Goal: Task Accomplishment & Management: Complete application form

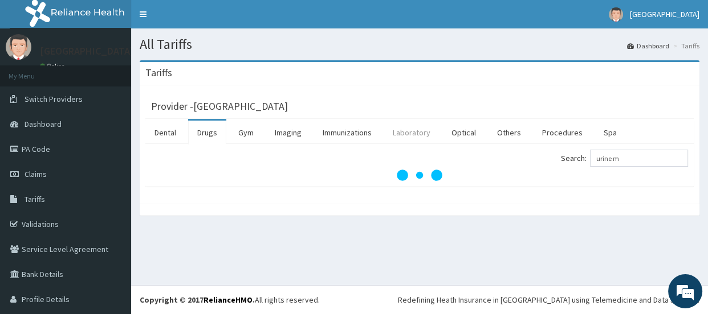
type input "urine m"
click at [422, 131] on link "Laboratory" at bounding box center [411, 133] width 56 height 24
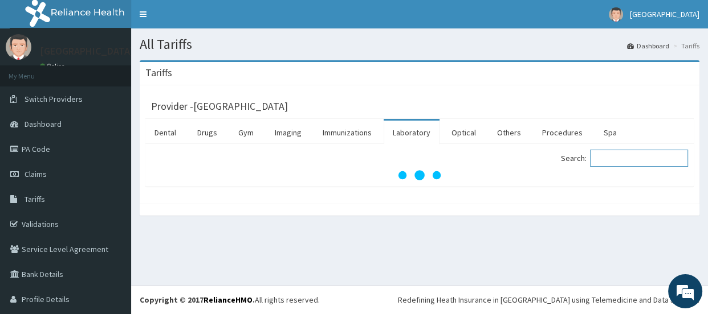
click at [600, 157] on input "Search:" at bounding box center [639, 158] width 98 height 17
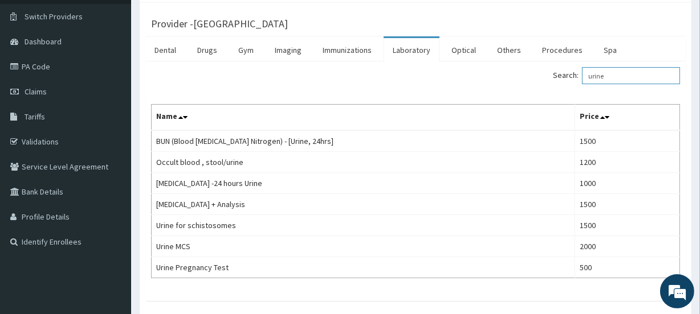
scroll to position [85, 0]
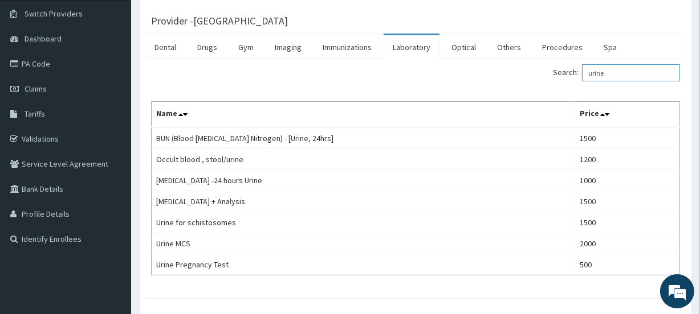
type input "urine"
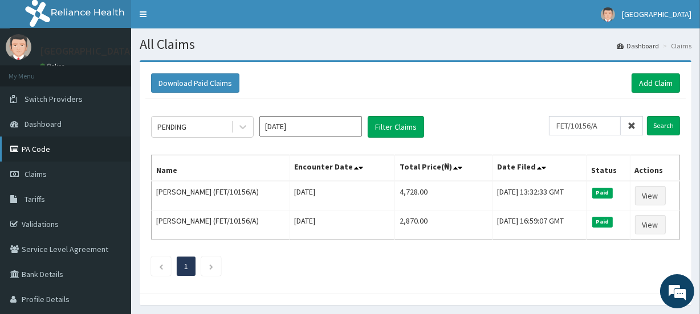
click at [48, 148] on link "PA Code" at bounding box center [65, 149] width 131 height 25
click at [61, 154] on link "PA Code" at bounding box center [65, 149] width 131 height 25
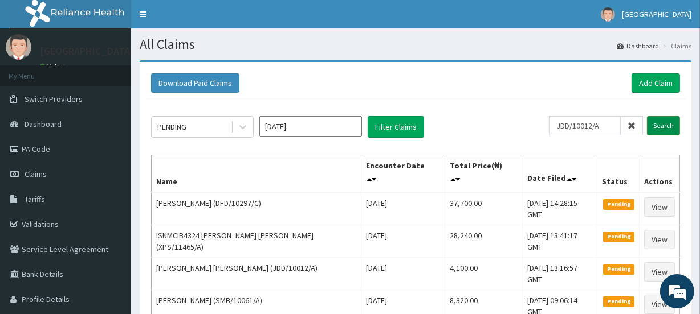
click at [661, 124] on input "Search" at bounding box center [663, 125] width 33 height 19
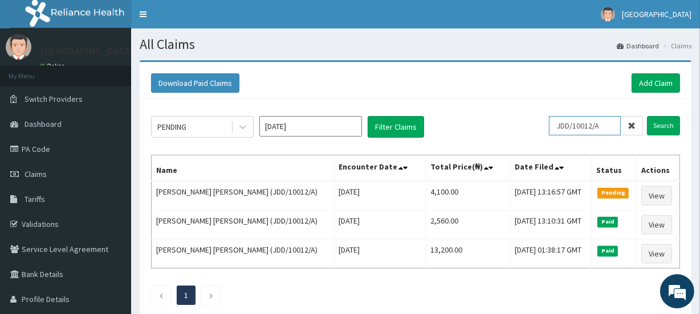
click at [607, 123] on input "JDD/10012/A" at bounding box center [585, 125] width 72 height 19
type input "J"
click at [661, 121] on input "Search" at bounding box center [663, 125] width 33 height 19
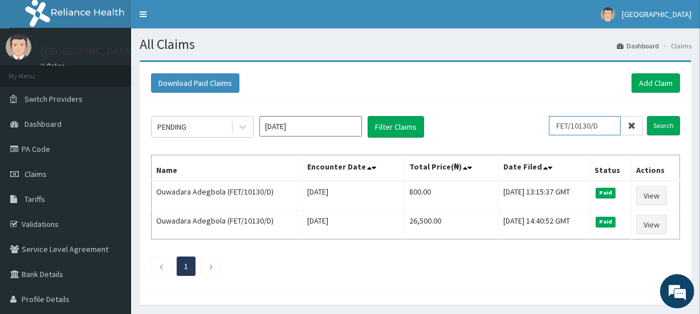
click at [606, 125] on input "FET/10130/D" at bounding box center [585, 125] width 72 height 19
type input "F"
click at [664, 126] on input "Search" at bounding box center [663, 125] width 33 height 19
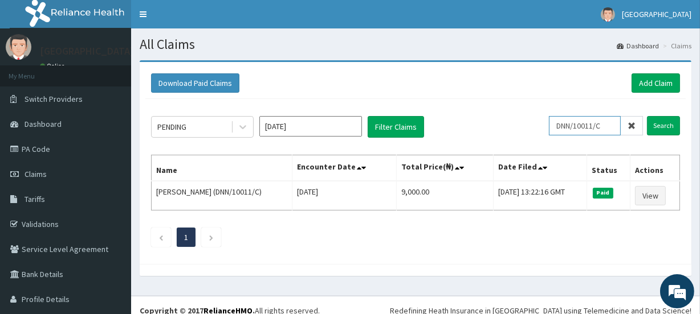
click at [604, 124] on input "DNN/10011/C" at bounding box center [585, 125] width 72 height 19
type input "D"
click at [655, 126] on input "Search" at bounding box center [663, 125] width 33 height 19
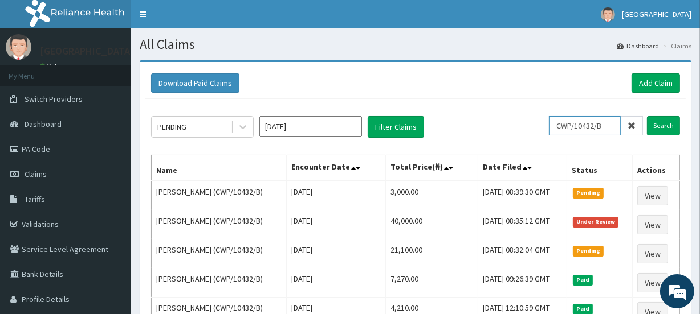
click at [612, 126] on input "CWP/10432/B" at bounding box center [585, 125] width 72 height 19
type input "C"
click at [631, 126] on input "text" at bounding box center [602, 125] width 81 height 19
click at [663, 125] on input "Search" at bounding box center [663, 125] width 33 height 19
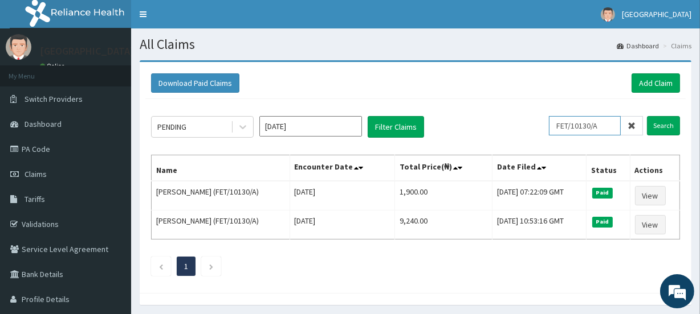
click at [605, 125] on input "FET/10130/A" at bounding box center [585, 125] width 72 height 19
type input "F"
paste input "FET/10130/C"
click at [660, 125] on input "Search" at bounding box center [663, 125] width 33 height 19
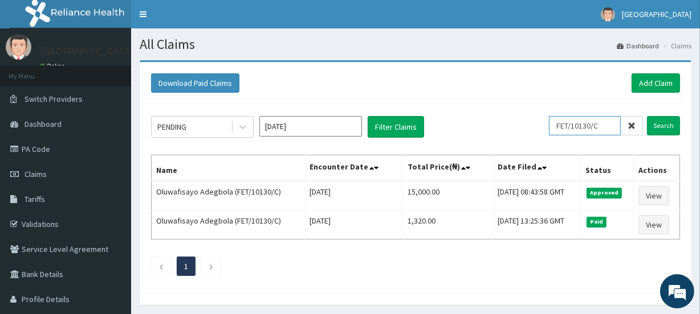
click at [614, 127] on input "FET/10130/C" at bounding box center [585, 125] width 72 height 19
type input "F"
click at [660, 125] on input "Search" at bounding box center [663, 125] width 33 height 19
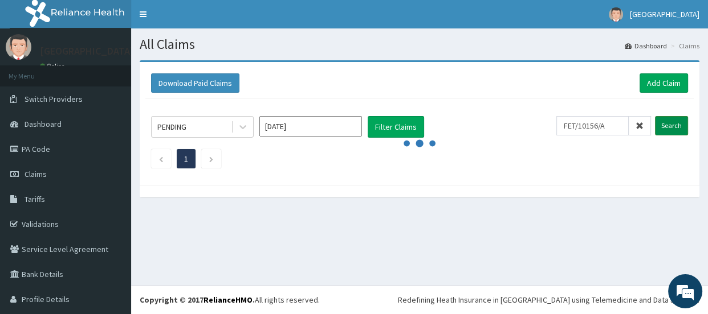
click at [660, 125] on input "Search" at bounding box center [671, 125] width 33 height 19
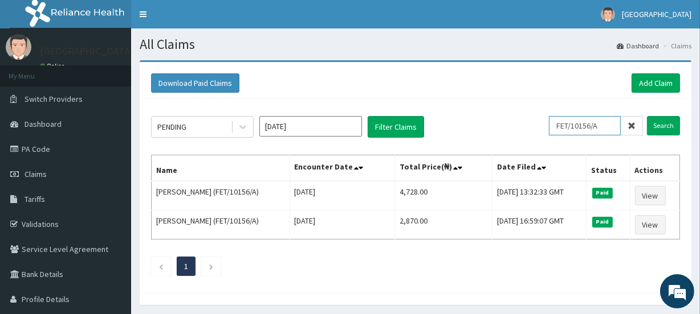
click at [608, 125] on input "FET/10156/A" at bounding box center [585, 125] width 72 height 19
type input "F"
click at [661, 123] on input "Search" at bounding box center [663, 125] width 33 height 19
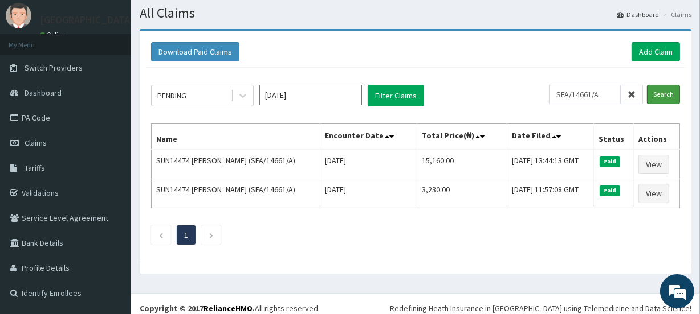
scroll to position [39, 0]
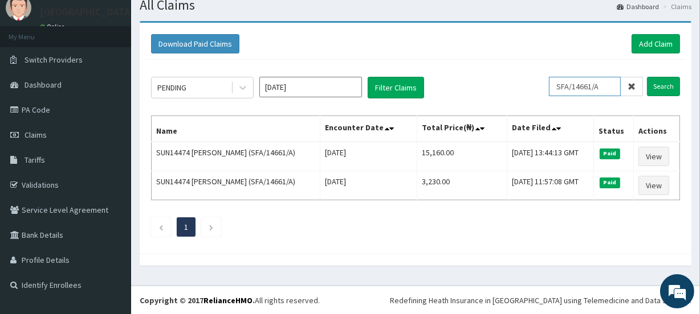
click at [608, 83] on input "SFA/14661/A" at bounding box center [585, 86] width 72 height 19
type input "S"
click at [664, 86] on input "Search" at bounding box center [663, 86] width 33 height 19
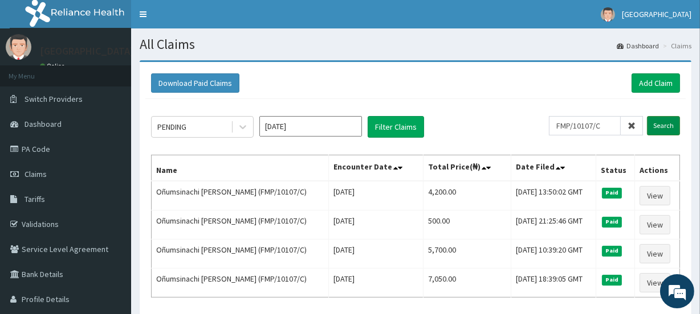
click at [661, 126] on input "Search" at bounding box center [663, 125] width 33 height 19
click at [608, 122] on input "FMP/10107/C" at bounding box center [585, 125] width 72 height 19
type input "F"
type input "MET/10058/A"
click at [656, 123] on input "Search" at bounding box center [663, 125] width 33 height 19
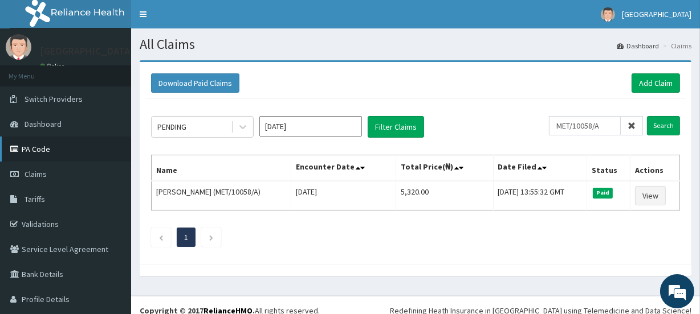
click at [40, 148] on link "PA Code" at bounding box center [65, 149] width 131 height 25
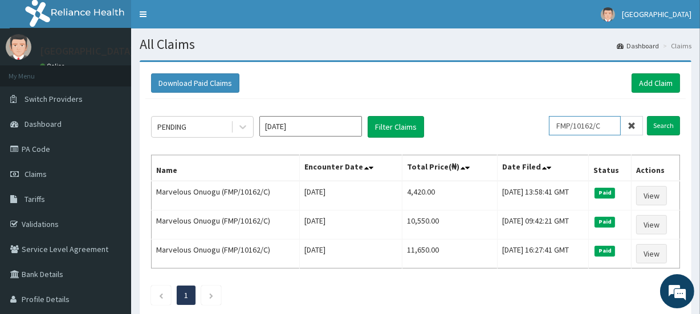
click at [610, 124] on input "FMP/10162/C" at bounding box center [585, 125] width 72 height 19
type input "F"
click at [661, 127] on input "Search" at bounding box center [663, 125] width 33 height 19
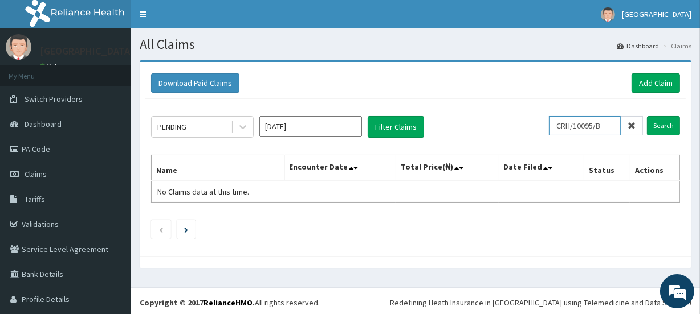
click at [603, 126] on input "CRH/10095/B" at bounding box center [585, 125] width 72 height 19
click at [605, 124] on input "CRH/10095/B" at bounding box center [585, 125] width 72 height 19
click at [655, 124] on input "Search" at bounding box center [663, 125] width 33 height 19
drag, startPoint x: 608, startPoint y: 121, endPoint x: 607, endPoint y: 127, distance: 6.4
click at [607, 127] on input "CRH/10095/A" at bounding box center [585, 125] width 72 height 19
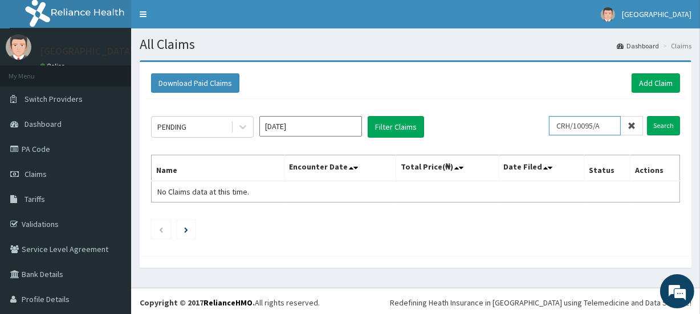
click at [599, 126] on input "CRH/10095/A" at bounding box center [585, 125] width 72 height 19
click at [604, 124] on input "CRH/10095/B" at bounding box center [585, 125] width 72 height 19
drag, startPoint x: 604, startPoint y: 124, endPoint x: 553, endPoint y: 126, distance: 50.8
click at [553, 126] on input "CRH/10095/B" at bounding box center [585, 125] width 72 height 19
type input "CRH/10095/B"
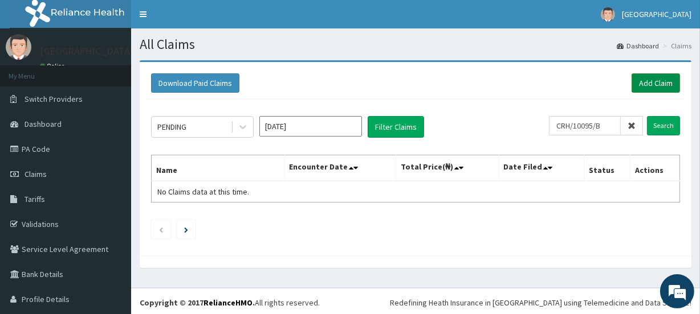
click at [642, 84] on link "Add Claim" at bounding box center [655, 82] width 48 height 19
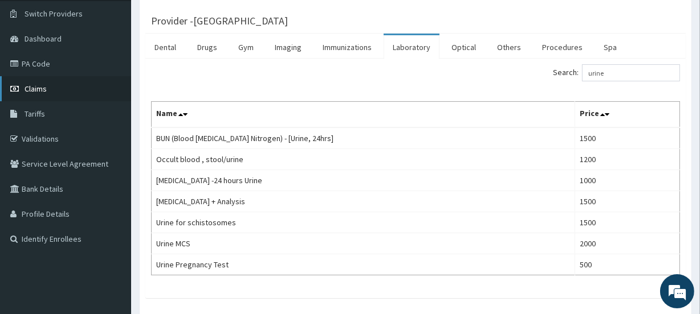
click at [41, 90] on span "Claims" at bounding box center [35, 89] width 22 height 10
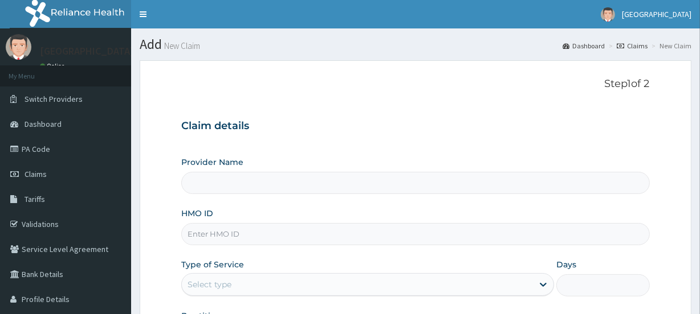
click at [219, 231] on input "HMO ID" at bounding box center [415, 234] width 468 height 22
paste input "CRH/10095/B"
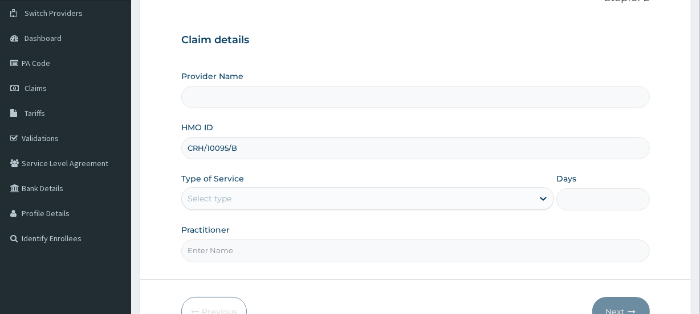
scroll to position [100, 0]
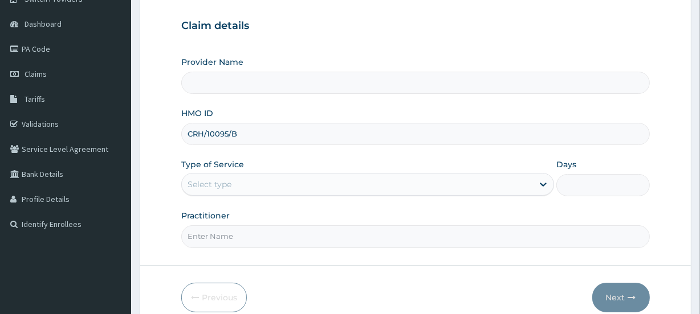
type input "CRH/10095/B"
click at [255, 186] on div "Select type" at bounding box center [357, 184] width 351 height 18
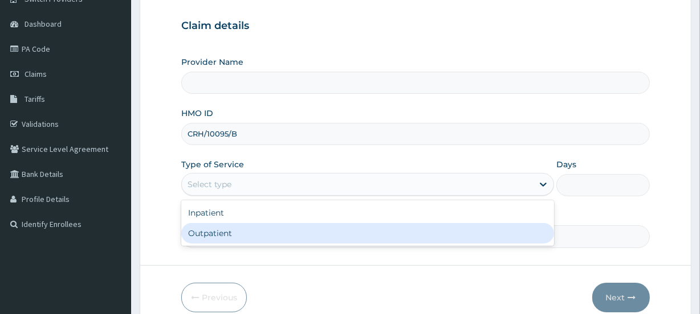
click at [250, 227] on div "Outpatient" at bounding box center [367, 233] width 373 height 21
type input "1"
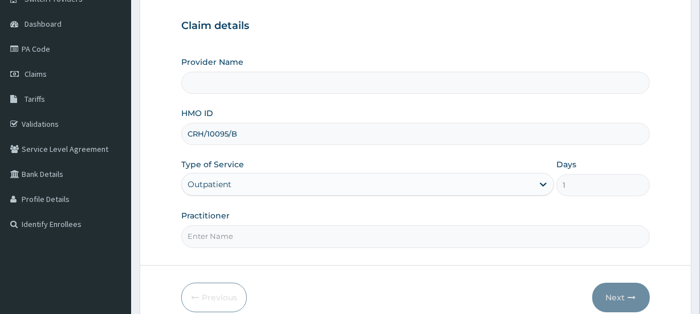
click at [246, 235] on input "Practitioner" at bounding box center [415, 237] width 468 height 22
type input "J"
type input "[GEOGRAPHIC_DATA]"
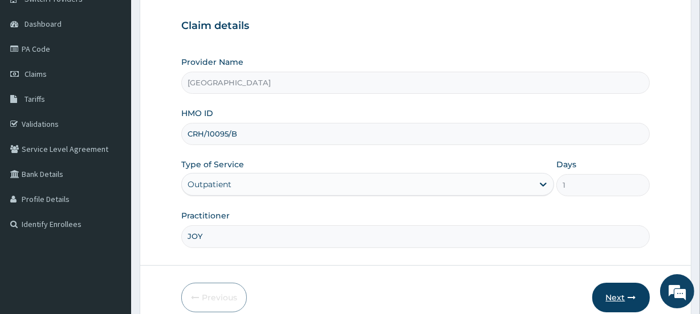
type input "JOY"
click at [617, 295] on button "Next" at bounding box center [621, 298] width 58 height 30
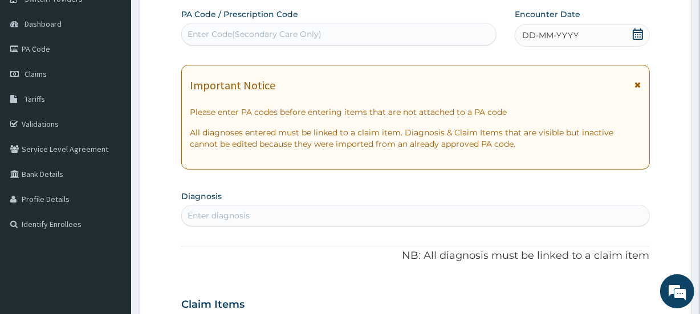
scroll to position [0, 0]
click at [277, 34] on div "Enter Code(Secondary Care Only)" at bounding box center [254, 33] width 134 height 11
paste input "PA/9574F8"
type input "PA/9574F8"
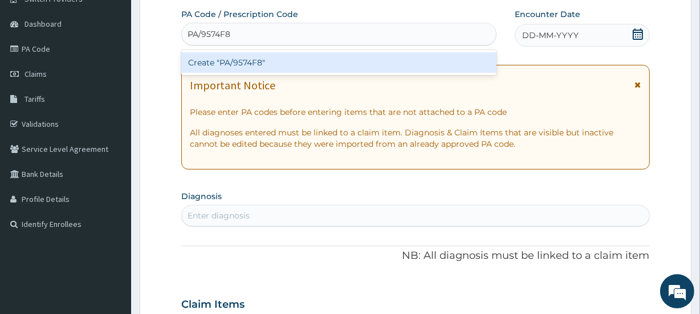
click at [276, 62] on div "Create "PA/9574F8"" at bounding box center [338, 62] width 314 height 21
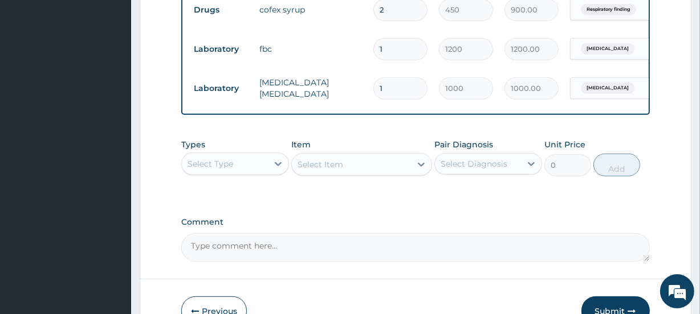
scroll to position [657, 0]
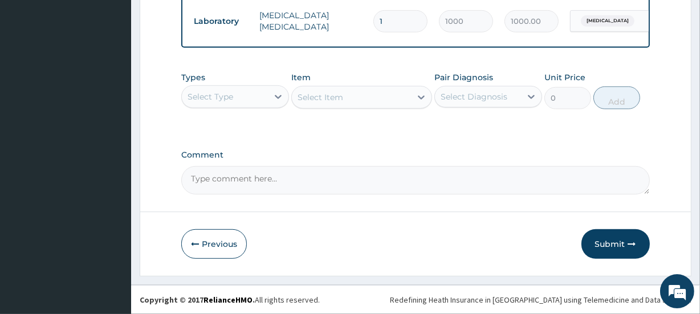
click at [232, 99] on div "Select Type" at bounding box center [210, 96] width 46 height 11
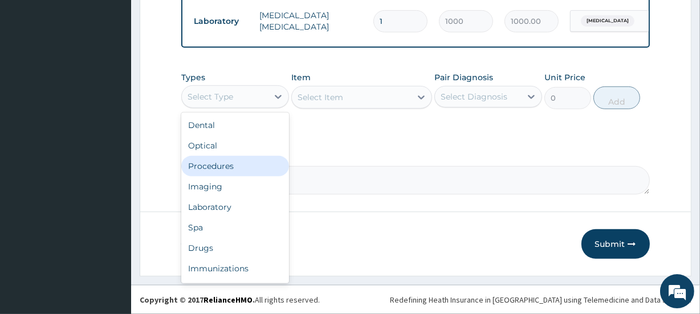
click at [229, 165] on div "Procedures" at bounding box center [235, 166] width 108 height 21
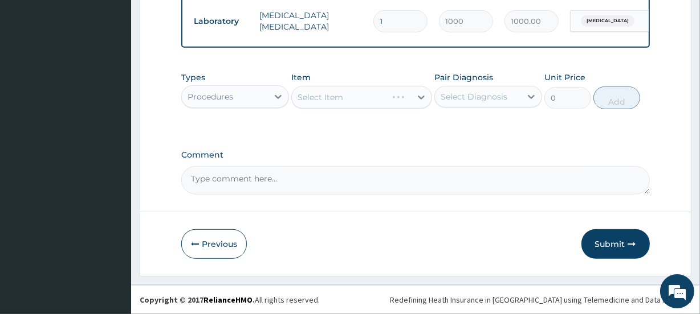
click at [490, 95] on div "Select Diagnosis" at bounding box center [473, 96] width 67 height 11
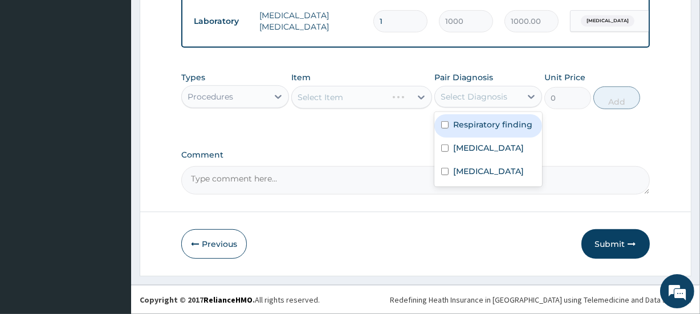
click at [477, 130] on label "Respiratory finding" at bounding box center [492, 124] width 79 height 11
checkbox input "true"
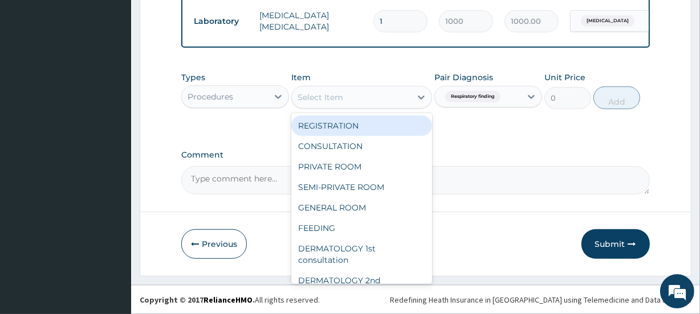
click at [341, 93] on div "Select Item" at bounding box center [320, 97] width 46 height 11
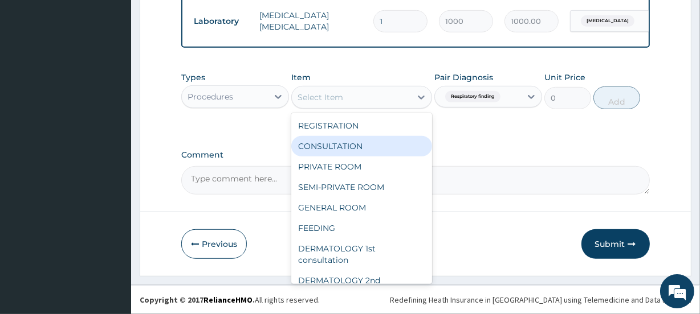
click at [338, 142] on div "CONSULTATION" at bounding box center [361, 146] width 140 height 21
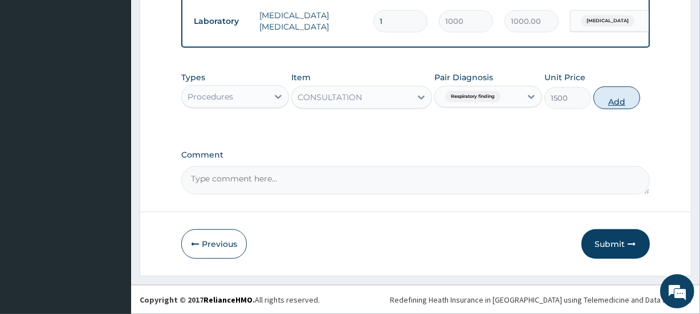
click at [615, 102] on button "Add" at bounding box center [616, 98] width 47 height 23
type input "0"
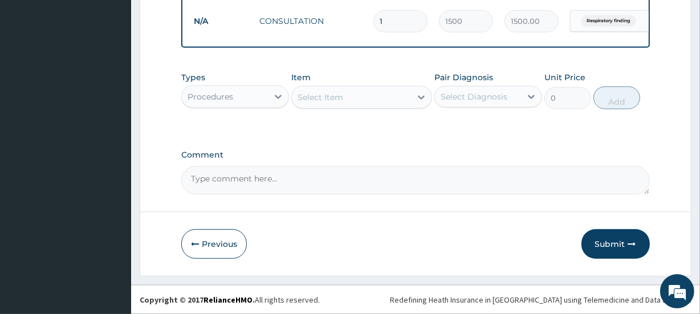
scroll to position [665, 0]
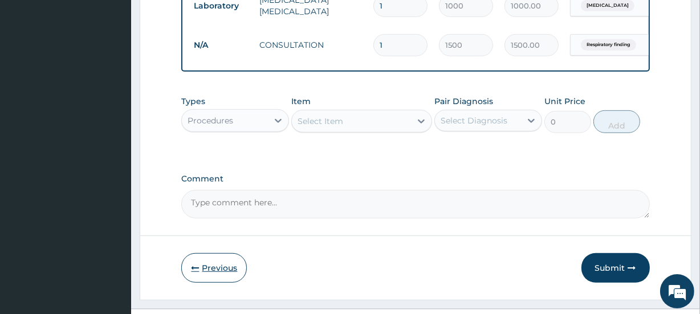
click at [211, 276] on button "Previous" at bounding box center [214, 269] width 66 height 30
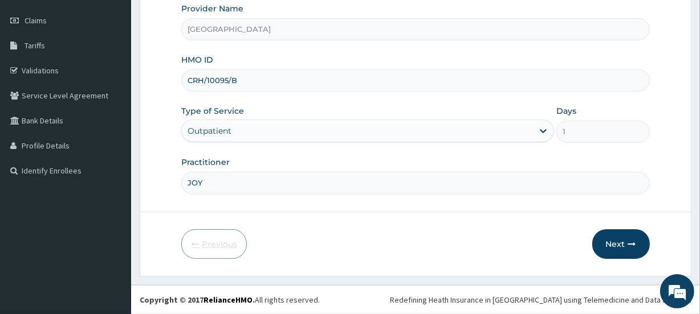
scroll to position [153, 0]
click at [615, 245] on button "Next" at bounding box center [621, 246] width 58 height 30
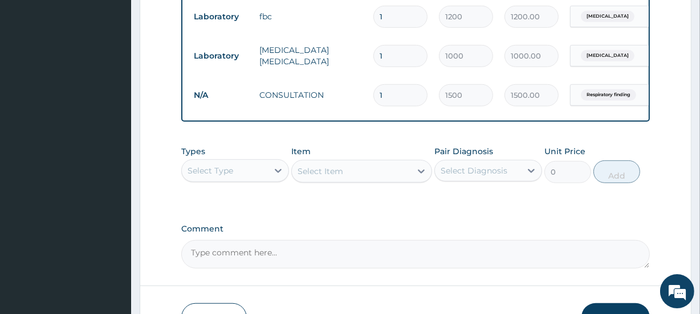
scroll to position [697, 0]
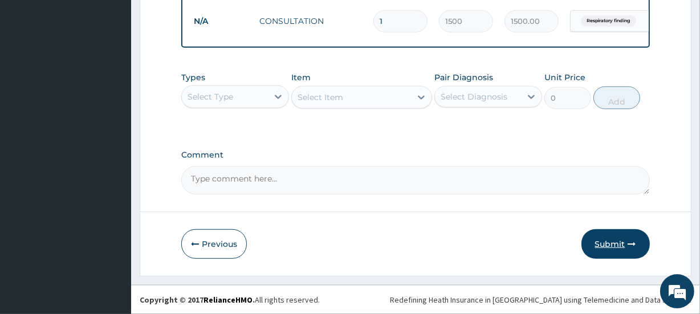
click at [603, 243] on button "Submit" at bounding box center [615, 245] width 68 height 30
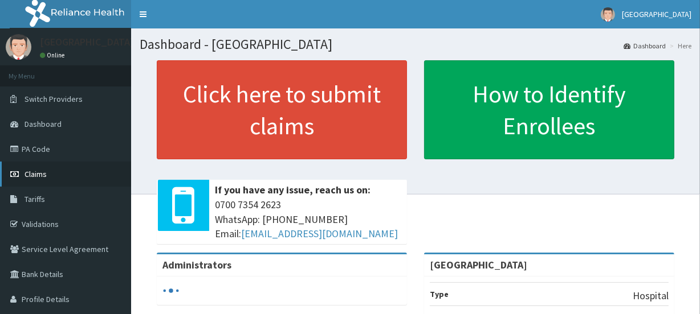
click at [42, 170] on span "Claims" at bounding box center [35, 174] width 22 height 10
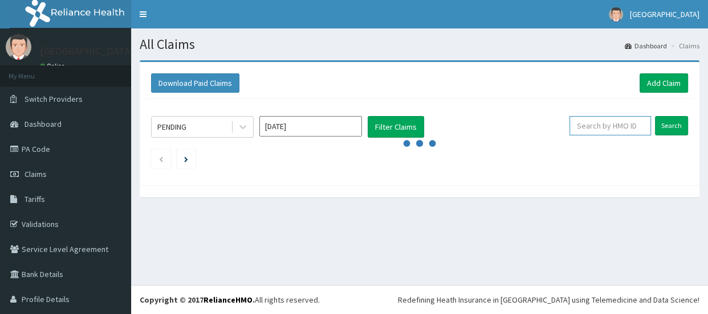
click at [585, 123] on input "text" at bounding box center [609, 125] width 81 height 19
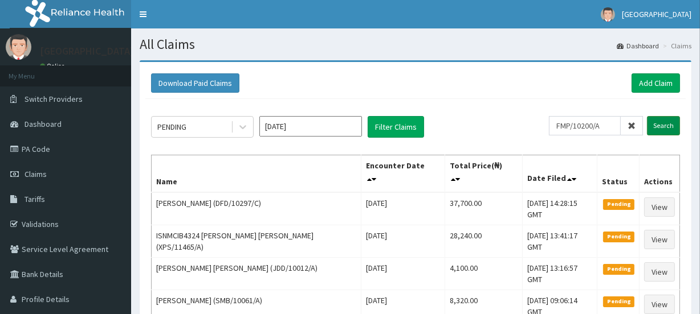
click at [668, 126] on input "Search" at bounding box center [663, 125] width 33 height 19
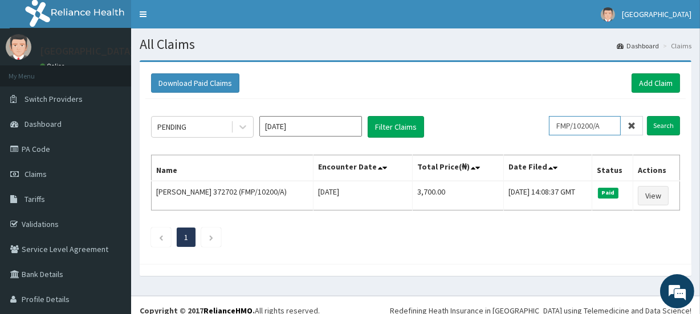
click at [604, 127] on input "FMP/10200/A" at bounding box center [585, 125] width 72 height 19
type input "F"
click at [652, 127] on input "Search" at bounding box center [663, 125] width 33 height 19
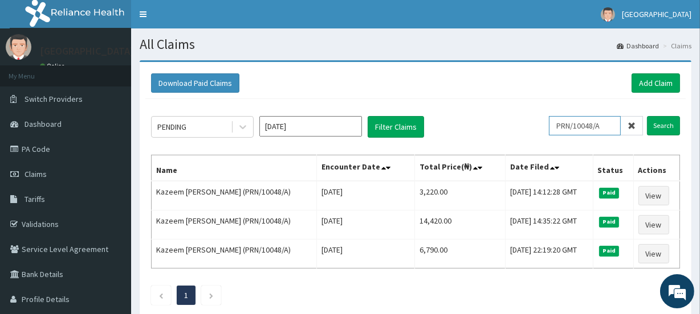
click at [609, 123] on input "PRN/10048/A" at bounding box center [585, 125] width 72 height 19
type input "P"
click at [665, 125] on input "Search" at bounding box center [663, 125] width 33 height 19
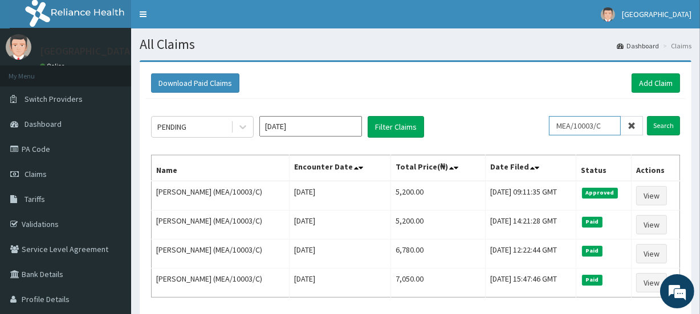
click at [608, 126] on input "MEA/10003/C" at bounding box center [585, 125] width 72 height 19
type input "M"
click at [661, 124] on input "Search" at bounding box center [663, 125] width 33 height 19
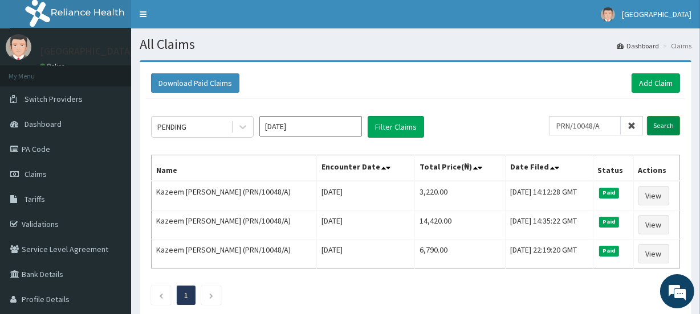
click at [661, 124] on input "Search" at bounding box center [663, 125] width 33 height 19
click at [612, 124] on input "PRN/10048/A" at bounding box center [585, 125] width 72 height 19
type input "P"
click at [666, 125] on input "Search" at bounding box center [663, 125] width 33 height 19
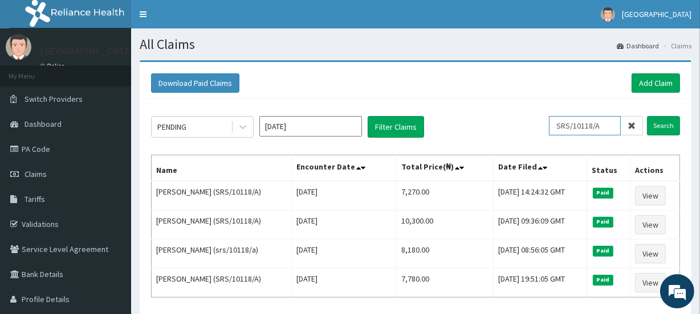
click at [608, 125] on input "SRS/10118/A" at bounding box center [585, 125] width 72 height 19
type input "S"
click at [664, 125] on input "Search" at bounding box center [663, 125] width 33 height 19
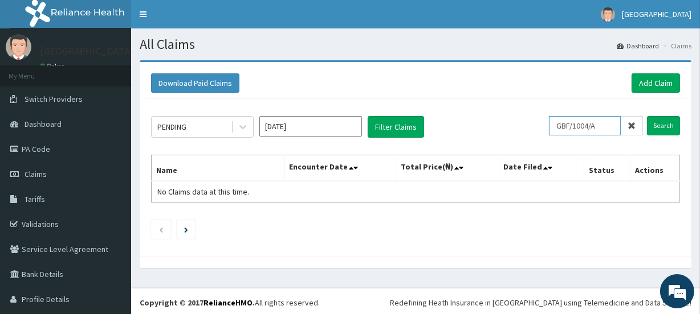
click at [584, 125] on input "GBF/1004/A" at bounding box center [585, 125] width 72 height 19
click at [654, 125] on input "Search" at bounding box center [663, 125] width 33 height 19
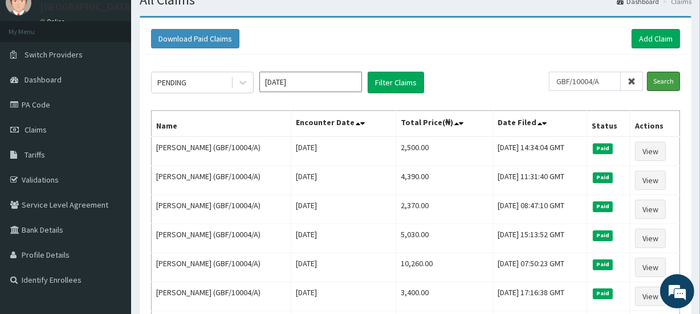
scroll to position [45, 0]
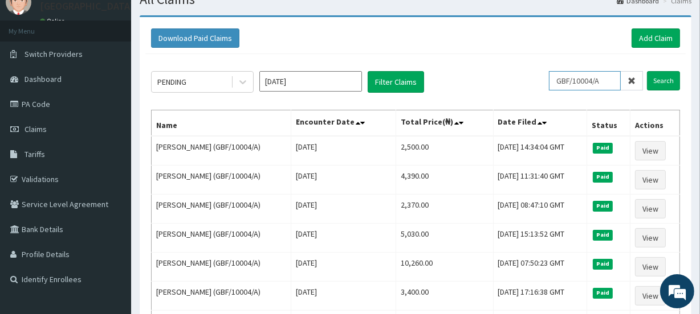
click at [610, 80] on input "GBF/10004/A" at bounding box center [585, 80] width 72 height 19
click at [612, 80] on input "GBF/10004/A" at bounding box center [585, 80] width 72 height 19
type input "G"
click at [664, 80] on input "Search" at bounding box center [663, 80] width 33 height 19
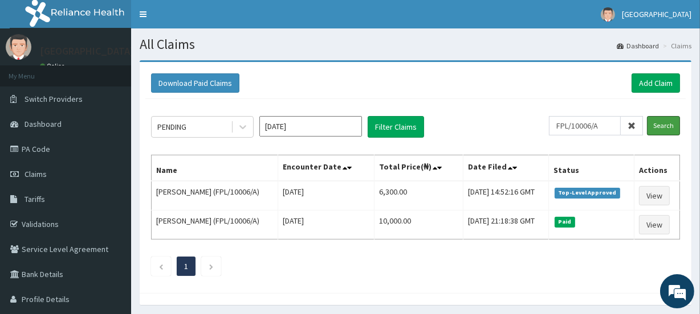
scroll to position [0, 0]
click at [700, 111] on html "R EL Toggle navigation [GEOGRAPHIC_DATA] [GEOGRAPHIC_DATA] - [EMAIL_ADDRESS][DO…" at bounding box center [350, 177] width 700 height 354
click at [606, 126] on input "FPL/10006/A" at bounding box center [585, 125] width 72 height 19
type input "F"
type input "OHT/12260/A"
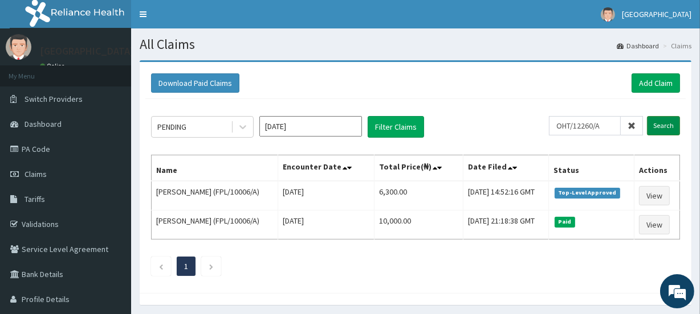
click at [659, 125] on input "Search" at bounding box center [663, 125] width 33 height 19
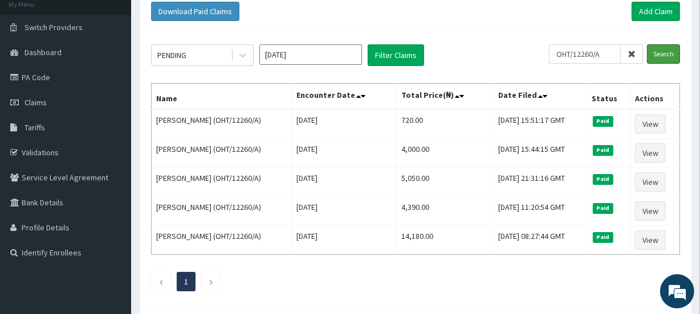
scroll to position [74, 0]
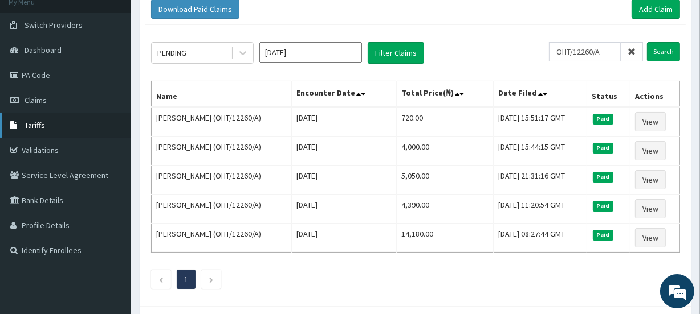
click at [64, 125] on link "Tariffs" at bounding box center [65, 125] width 131 height 25
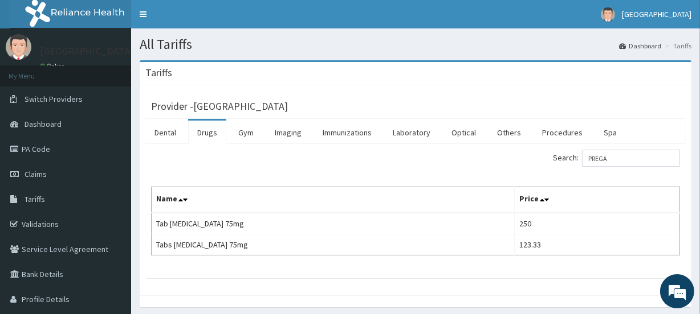
type input "PREGA"
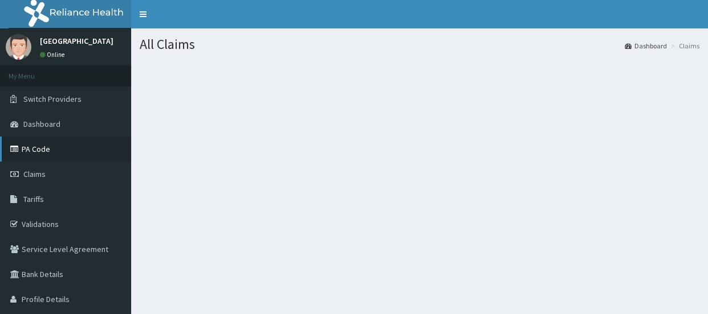
click at [47, 148] on link "PA Code" at bounding box center [65, 149] width 131 height 25
click at [45, 149] on link "PA Code" at bounding box center [65, 149] width 131 height 25
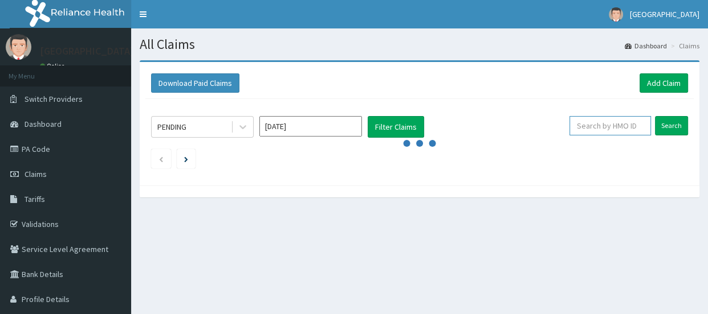
click at [598, 126] on input "text" at bounding box center [609, 125] width 81 height 19
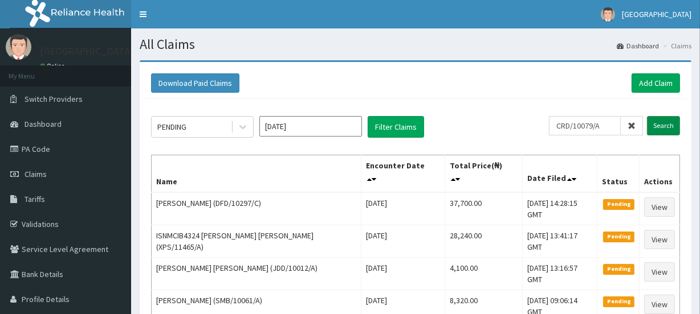
click at [663, 125] on input "Search" at bounding box center [663, 125] width 33 height 19
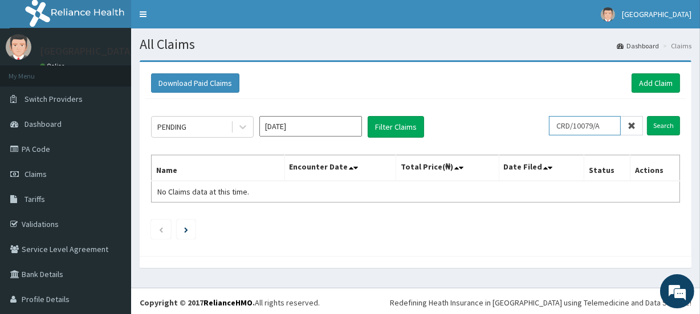
click at [569, 125] on input "CRD/10079/A" at bounding box center [585, 125] width 72 height 19
click at [650, 125] on input "Search" at bounding box center [663, 125] width 33 height 19
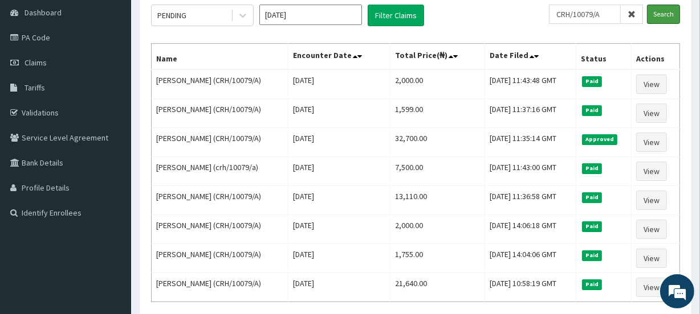
scroll to position [114, 0]
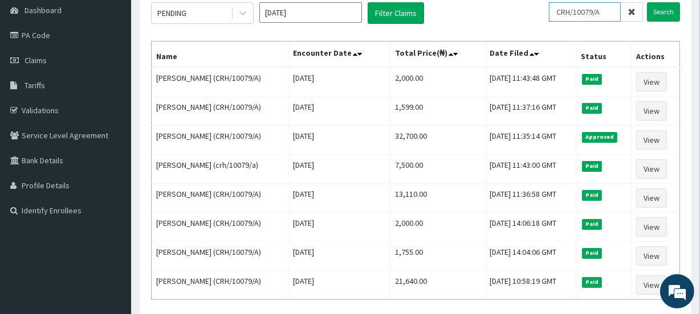
click at [609, 11] on input "CRH/10079/A" at bounding box center [585, 11] width 72 height 19
type input "C"
click at [662, 11] on input "Search" at bounding box center [663, 11] width 33 height 19
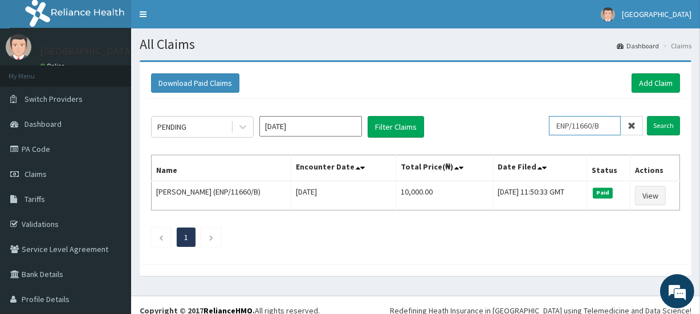
click at [603, 126] on input "ENP/11660/B" at bounding box center [585, 125] width 72 height 19
type input "E"
click at [659, 126] on input "Search" at bounding box center [663, 125] width 33 height 19
click at [606, 125] on input "CCR/10010/D" at bounding box center [585, 125] width 72 height 19
type input "C"
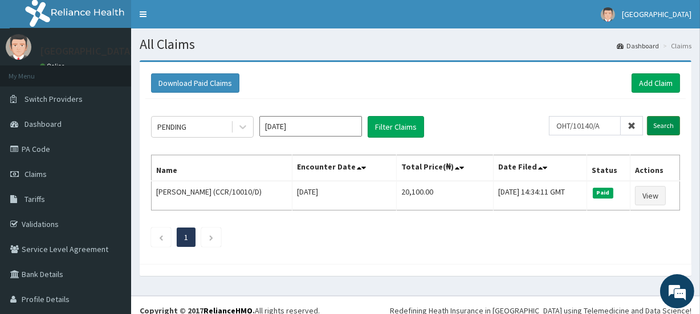
click at [655, 124] on input "Search" at bounding box center [663, 125] width 33 height 19
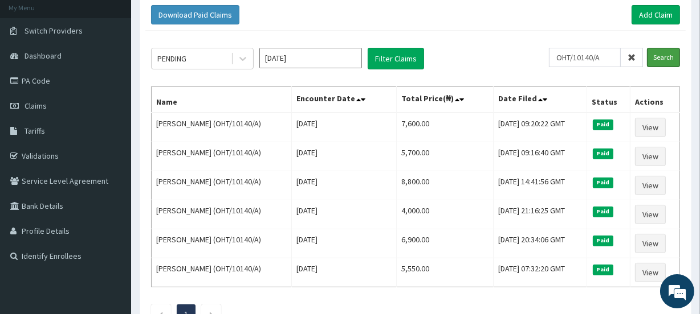
scroll to position [76, 0]
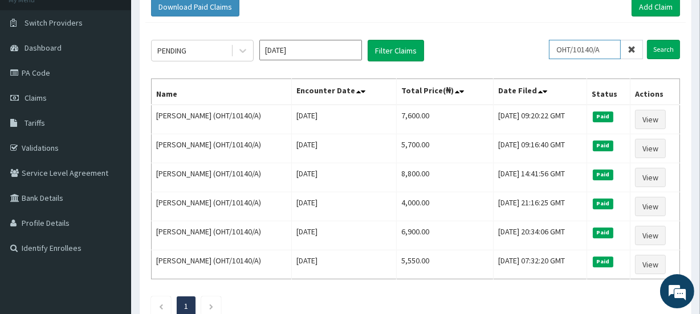
click at [610, 49] on input "OHT/10140/A" at bounding box center [585, 49] width 72 height 19
type input "O"
click at [664, 47] on input "Search" at bounding box center [663, 49] width 33 height 19
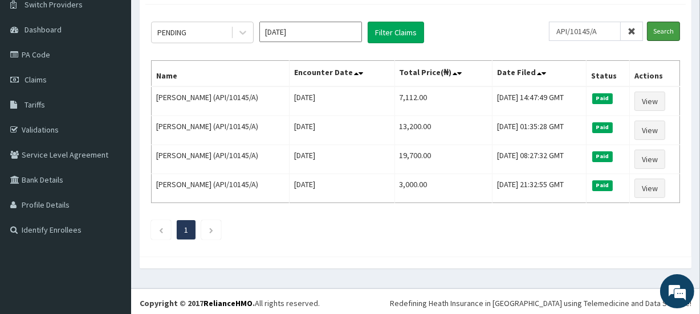
scroll to position [97, 0]
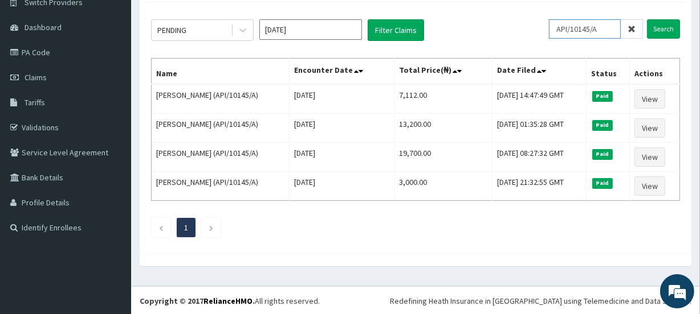
click at [607, 27] on input "API/10145/A" at bounding box center [585, 28] width 72 height 19
type input "A"
click at [659, 25] on input "Search" at bounding box center [663, 28] width 33 height 19
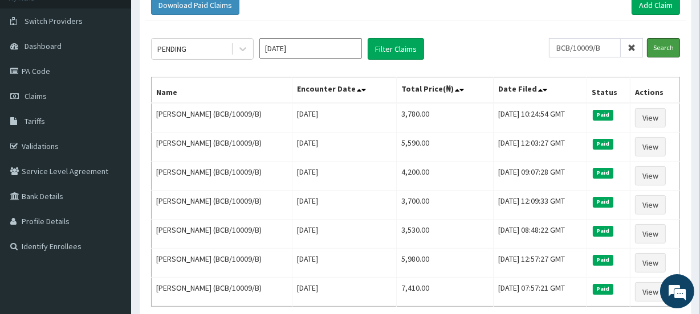
scroll to position [79, 0]
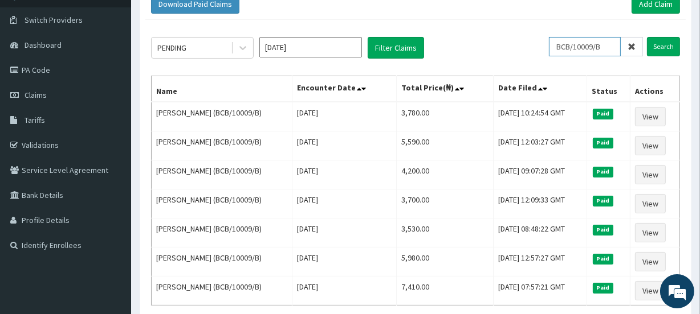
click at [608, 45] on input "BCB/10009/B" at bounding box center [585, 46] width 72 height 19
type input "B"
click at [667, 44] on input "Search" at bounding box center [663, 46] width 33 height 19
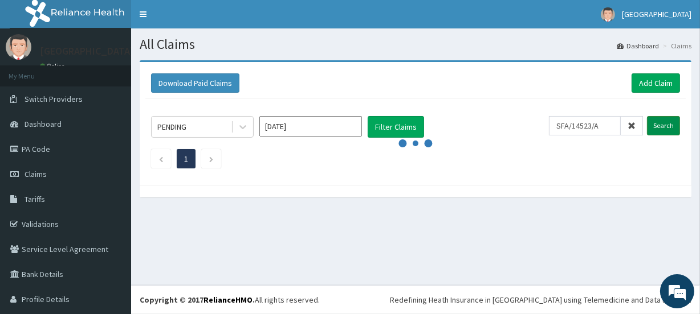
scroll to position [0, 0]
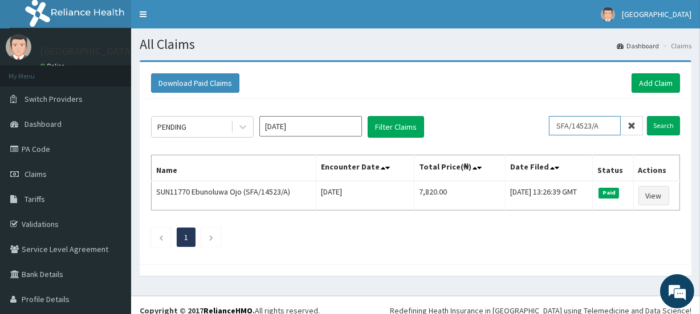
click at [599, 123] on input "SFA/14523/A" at bounding box center [585, 125] width 72 height 19
type input "S"
click at [595, 126] on input "SFA/14524" at bounding box center [585, 125] width 72 height 19
click at [655, 124] on input "Search" at bounding box center [663, 125] width 33 height 19
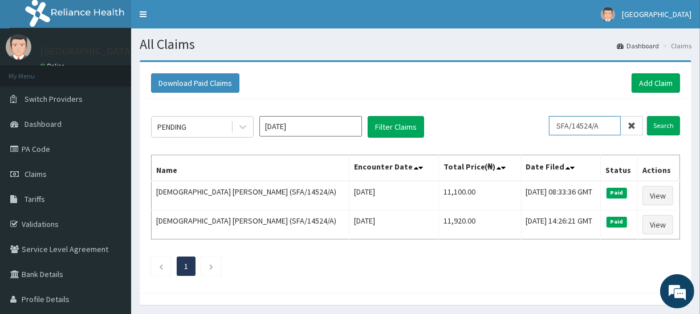
click at [608, 118] on input "SFA/14524/A" at bounding box center [585, 125] width 72 height 19
type input "S"
type input "REL/10348/A"
click at [660, 125] on input "Search" at bounding box center [663, 125] width 33 height 19
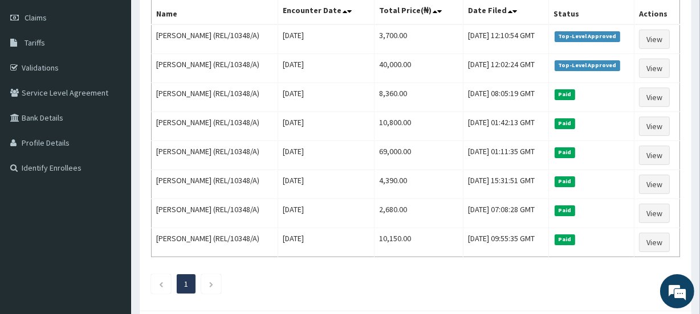
scroll to position [156, 0]
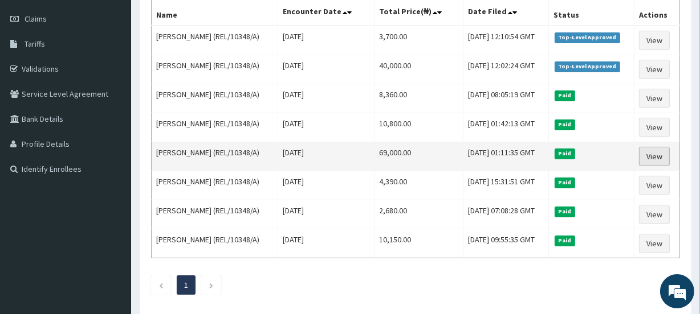
click at [664, 158] on link "View" at bounding box center [654, 156] width 31 height 19
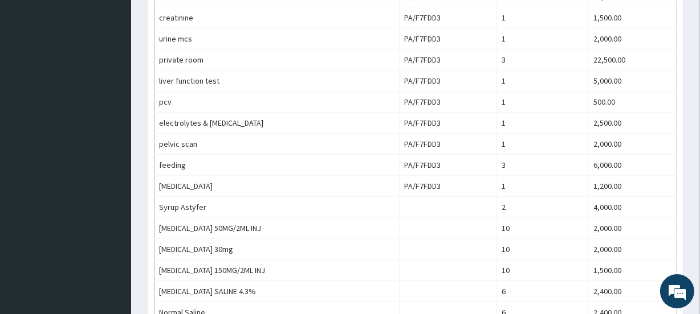
scroll to position [500, 0]
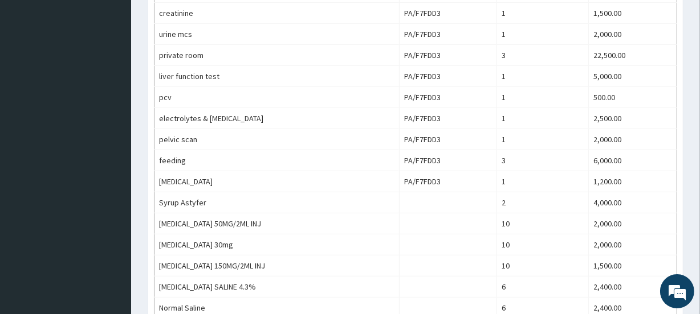
drag, startPoint x: 704, startPoint y: 177, endPoint x: 705, endPoint y: 204, distance: 27.4
click at [699, 204] on html "R EL Toggle navigation Vine Branch Medical Centre Vine Branch Medical Centre - …" at bounding box center [350, 77] width 700 height 1154
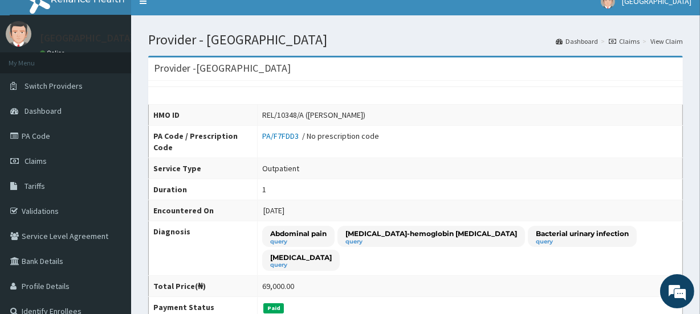
scroll to position [0, 0]
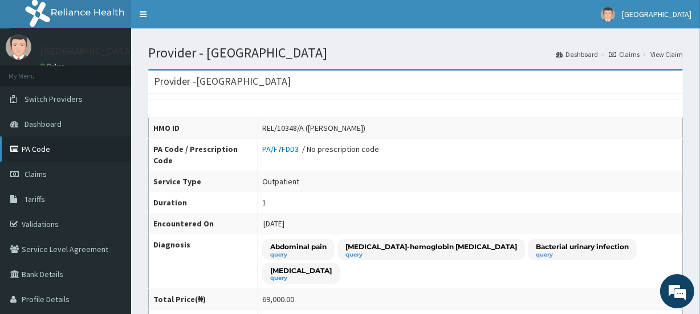
click at [44, 153] on link "PA Code" at bounding box center [65, 149] width 131 height 25
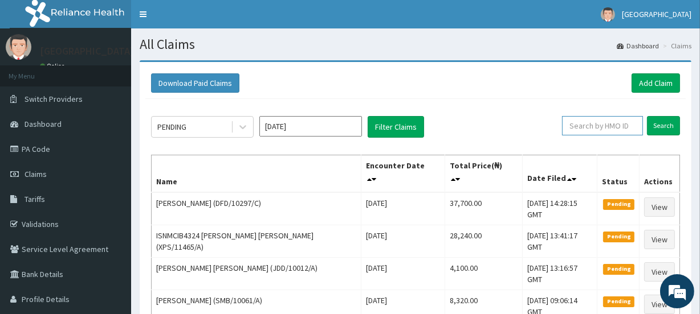
click at [592, 128] on input "text" at bounding box center [602, 125] width 81 height 19
click at [659, 125] on input "Search" at bounding box center [663, 125] width 33 height 19
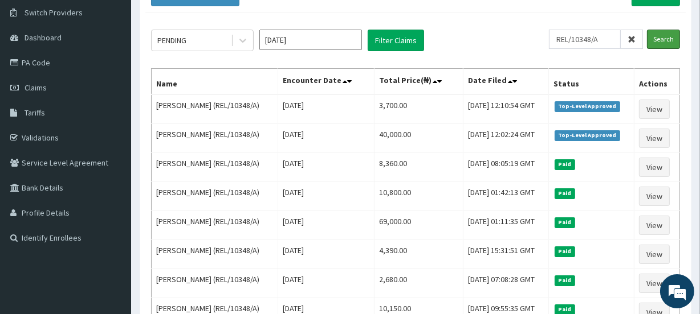
scroll to position [67, 0]
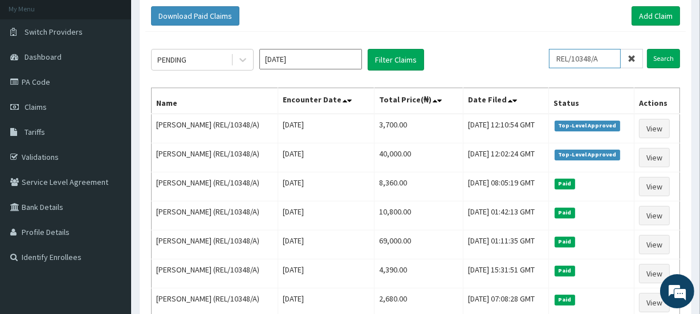
click at [604, 57] on input "REL/10348/A" at bounding box center [585, 58] width 72 height 19
type input "R"
click at [596, 56] on input "text" at bounding box center [602, 58] width 81 height 19
click at [668, 57] on input "Search" at bounding box center [663, 58] width 33 height 19
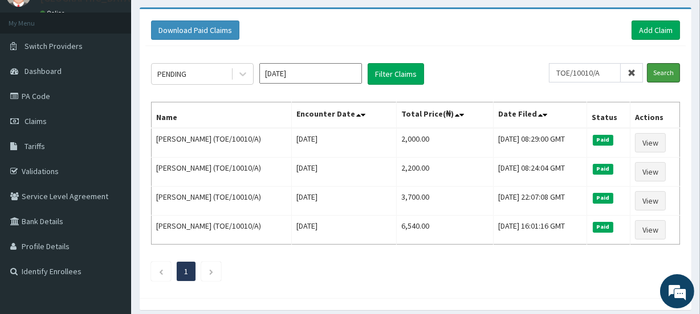
scroll to position [52, 0]
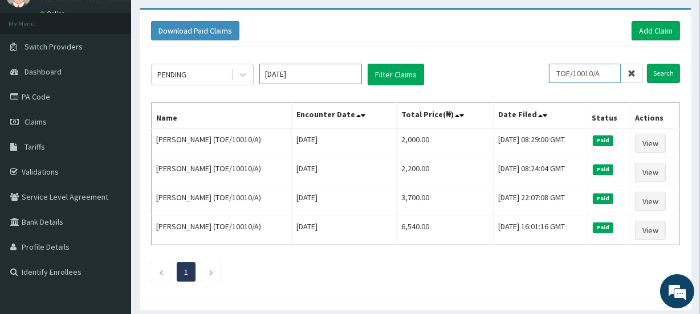
click at [606, 74] on input "TOE/10010/A" at bounding box center [585, 73] width 72 height 19
type input "T"
click at [667, 73] on input "Search" at bounding box center [663, 73] width 33 height 19
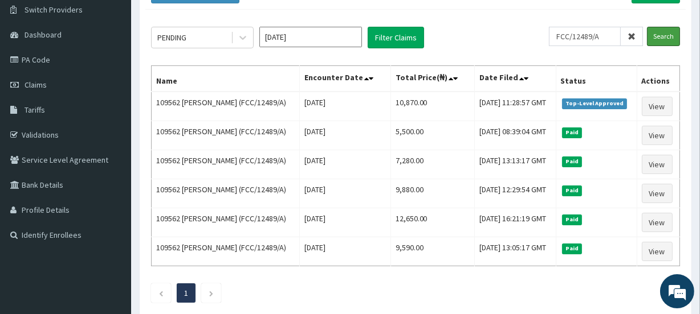
scroll to position [76, 0]
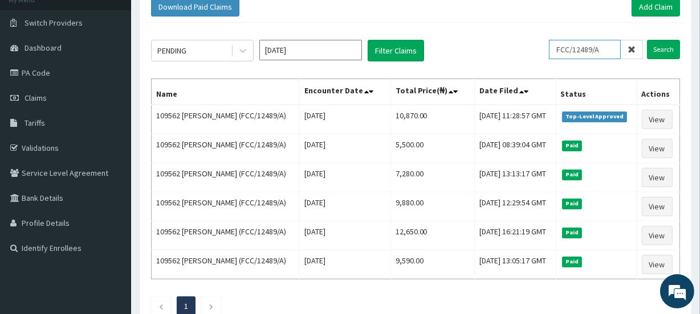
click at [608, 48] on input "FCC/12489/A" at bounding box center [585, 49] width 72 height 19
type input "F"
click at [665, 48] on input "Search" at bounding box center [663, 49] width 33 height 19
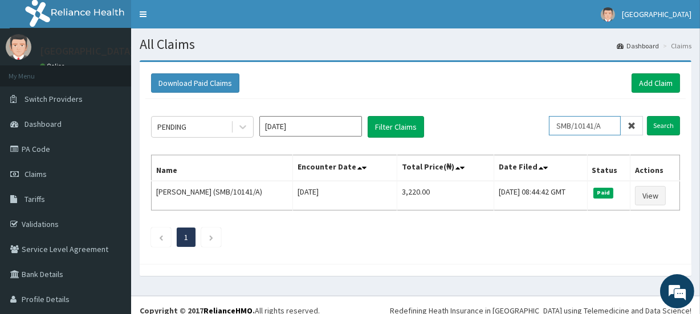
click at [605, 125] on input "SMB/10141/A" at bounding box center [585, 125] width 72 height 19
type input "S"
click at [657, 125] on input "Search" at bounding box center [663, 125] width 33 height 19
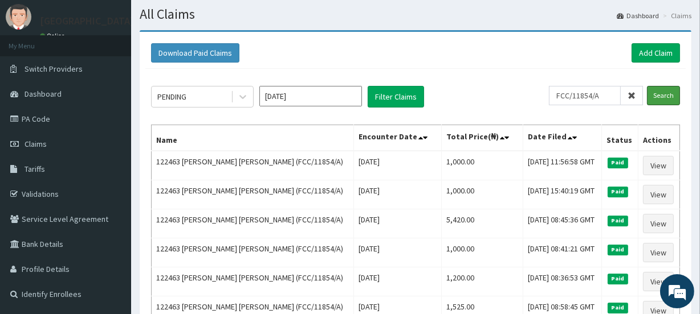
scroll to position [19, 0]
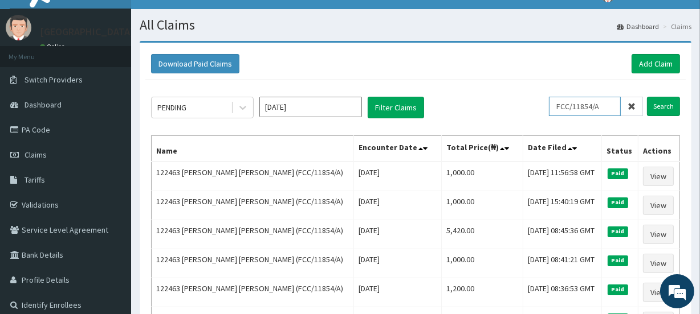
click at [615, 103] on input "FCC/11854/A" at bounding box center [585, 106] width 72 height 19
type input "F"
paste input "PNO/10013/B"
type input "PNO/10013/B"
click at [663, 105] on input "Search" at bounding box center [663, 106] width 33 height 19
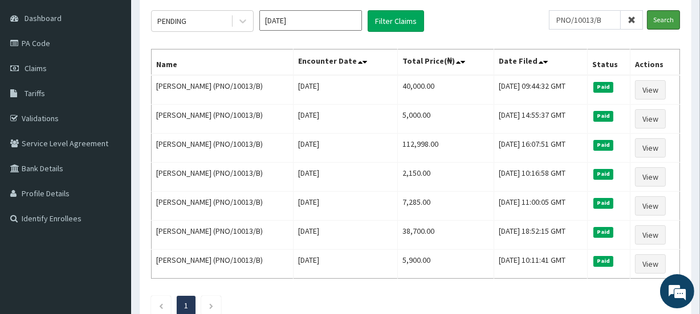
scroll to position [107, 0]
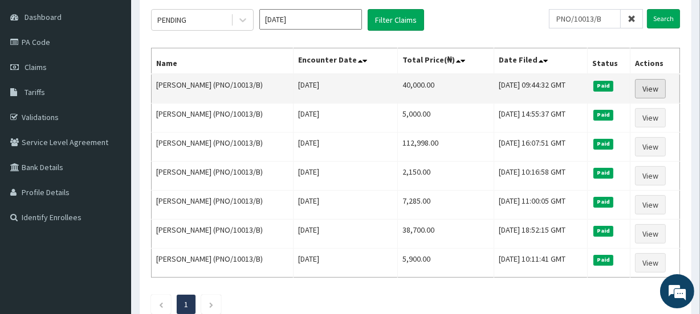
click at [649, 89] on link "View" at bounding box center [650, 88] width 31 height 19
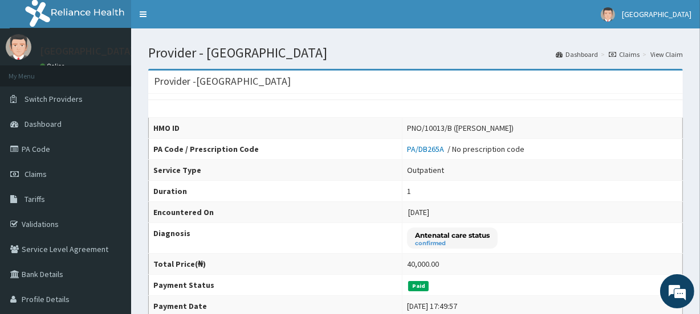
click at [628, 54] on link "Claims" at bounding box center [623, 55] width 31 height 10
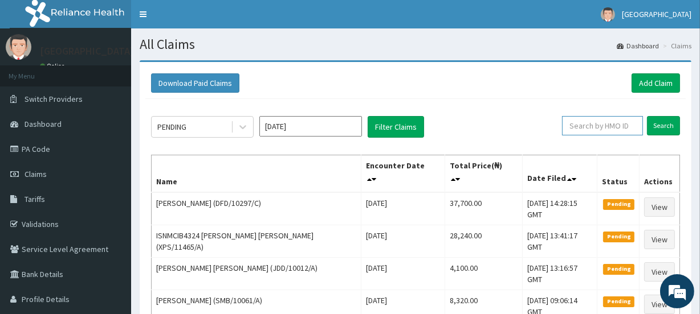
click at [621, 125] on input "text" at bounding box center [602, 125] width 81 height 19
paste input "REL/10348/A"
type input "REL/10348/A"
click at [662, 126] on input "Search" at bounding box center [663, 125] width 33 height 19
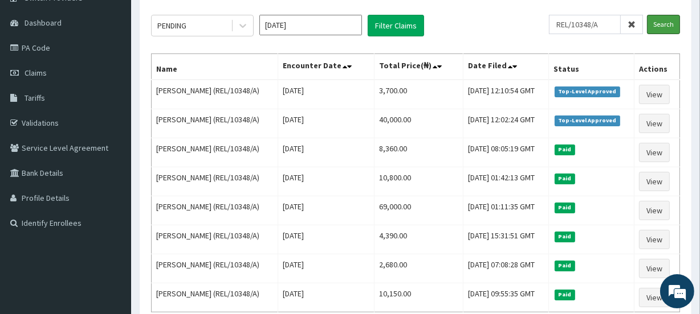
scroll to position [100, 0]
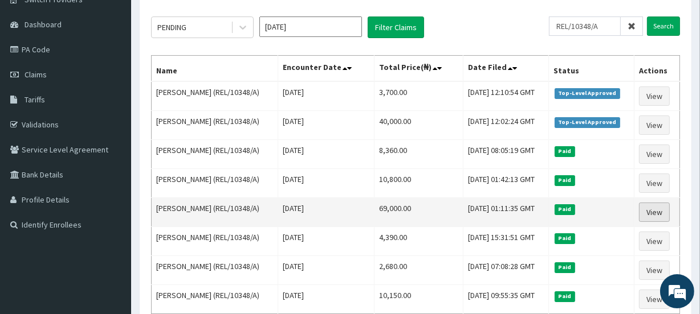
click at [659, 211] on link "View" at bounding box center [654, 212] width 31 height 19
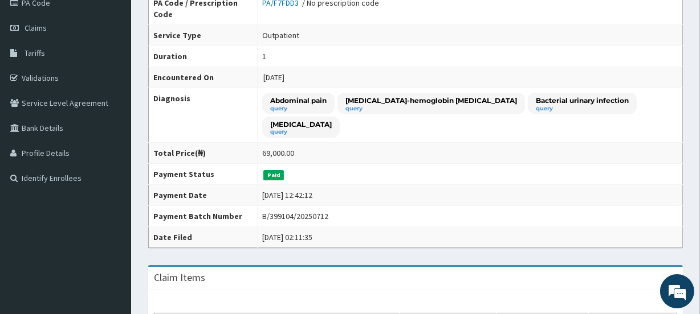
drag, startPoint x: 704, startPoint y: 82, endPoint x: 704, endPoint y: 121, distance: 38.7
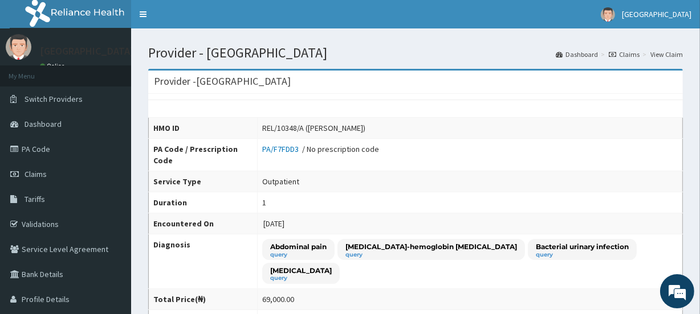
click at [668, 54] on link "View Claim" at bounding box center [666, 55] width 32 height 10
click at [312, 127] on div "REL/10348/A ([PERSON_NAME])" at bounding box center [313, 127] width 103 height 11
drag, startPoint x: 312, startPoint y: 127, endPoint x: 265, endPoint y: 128, distance: 46.7
click at [265, 128] on td "REL/10348/A ([PERSON_NAME])" at bounding box center [469, 128] width 425 height 21
copy div "REL/10348/A"
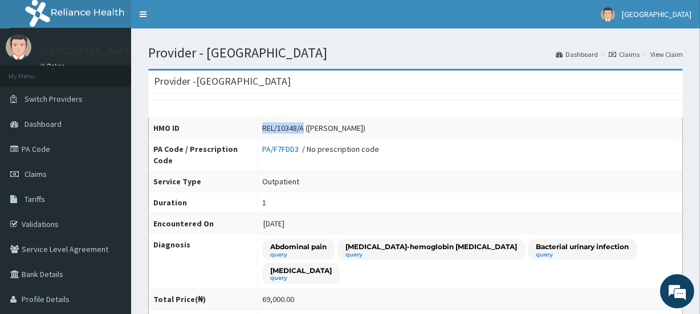
click at [628, 52] on link "Claims" at bounding box center [623, 55] width 31 height 10
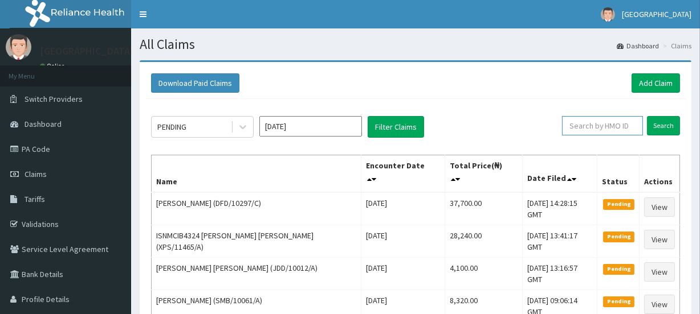
click at [599, 126] on input "text" at bounding box center [602, 125] width 81 height 19
paste input "REL/10348/A"
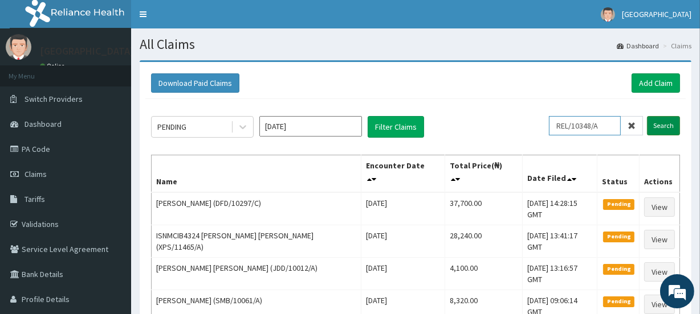
type input "REL/10348/A"
click at [661, 126] on input "Search" at bounding box center [663, 125] width 33 height 19
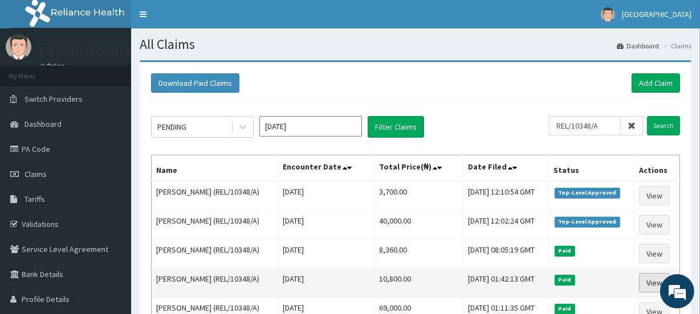
click at [651, 279] on link "View" at bounding box center [654, 282] width 31 height 19
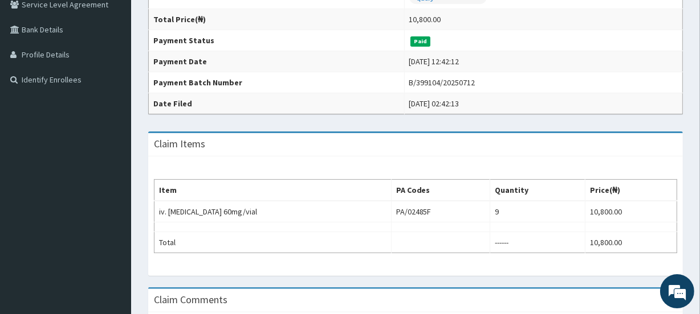
scroll to position [17, 0]
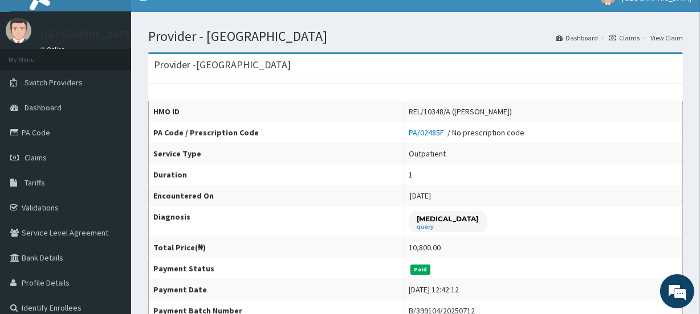
click at [667, 36] on link "View Claim" at bounding box center [666, 38] width 32 height 10
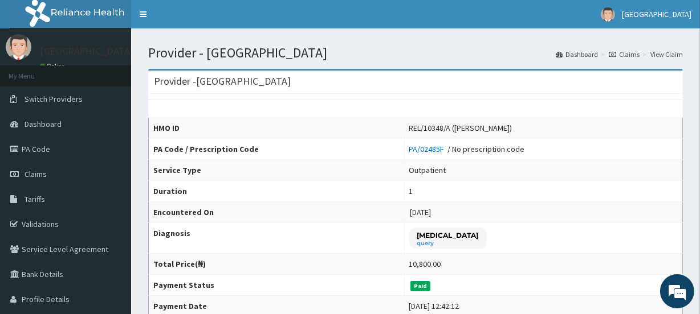
click at [632, 51] on link "Claims" at bounding box center [623, 55] width 31 height 10
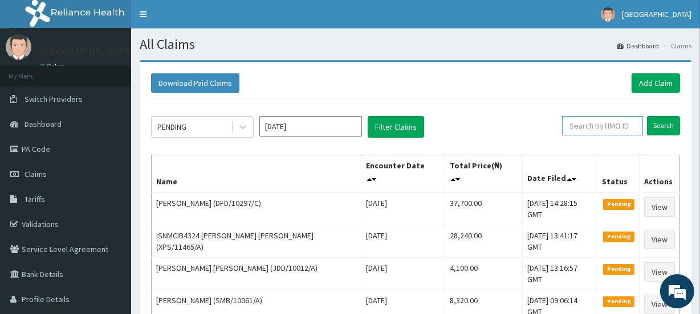
click at [592, 125] on input "text" at bounding box center [602, 125] width 81 height 19
paste input "REL/10348/A"
type input "REL/10348/A"
click at [663, 123] on input "Search" at bounding box center [663, 125] width 33 height 19
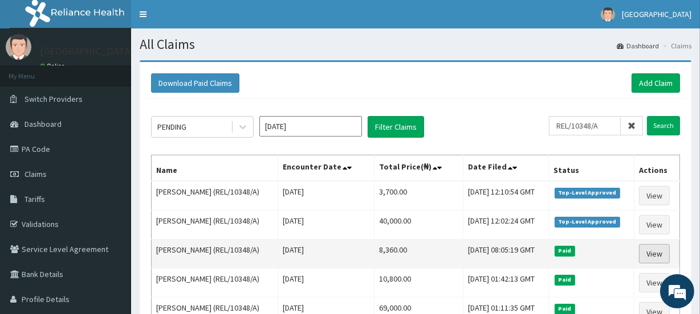
click at [658, 250] on link "View" at bounding box center [654, 253] width 31 height 19
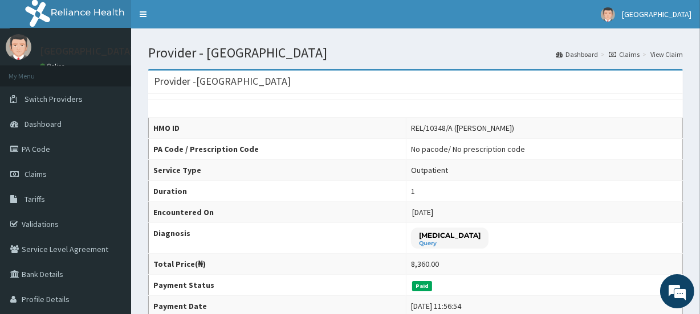
click at [631, 54] on link "Claims" at bounding box center [623, 55] width 31 height 10
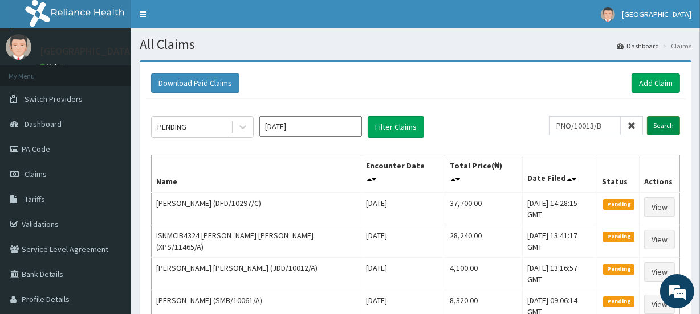
type input "PNO/10013/B"
click at [665, 127] on input "Search" at bounding box center [663, 125] width 33 height 19
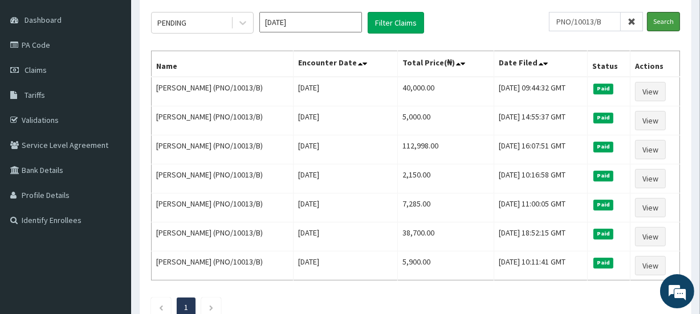
scroll to position [112, 0]
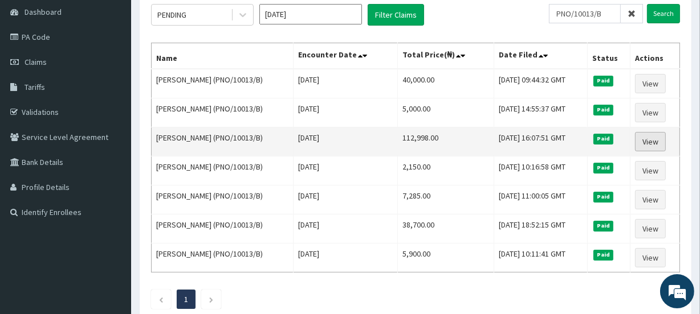
click at [653, 141] on link "View" at bounding box center [650, 141] width 31 height 19
click at [656, 140] on link "View" at bounding box center [650, 141] width 31 height 19
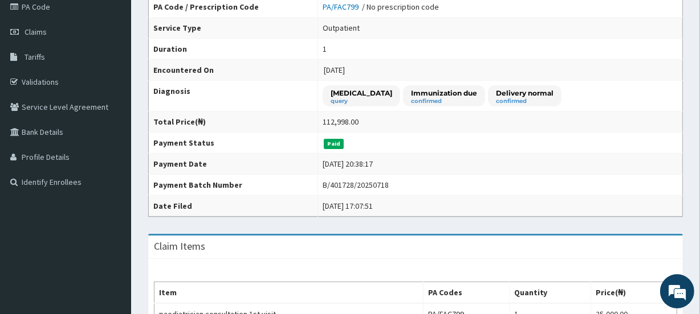
drag, startPoint x: 704, startPoint y: 107, endPoint x: 704, endPoint y: 125, distance: 18.2
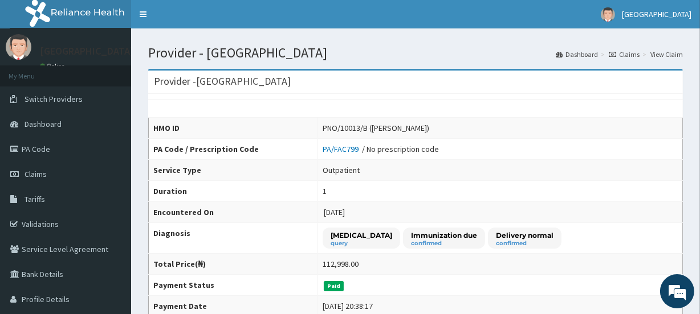
click at [357, 126] on div "PNO/10013/B ([PERSON_NAME])" at bounding box center [375, 127] width 107 height 11
drag, startPoint x: 357, startPoint y: 126, endPoint x: 308, endPoint y: 126, distance: 48.4
click at [317, 126] on td "PNO/10013/B (Aderinsola Shodunke)" at bounding box center [499, 128] width 365 height 21
copy div "PNO/10013/B"
click at [632, 55] on link "Claims" at bounding box center [623, 55] width 31 height 10
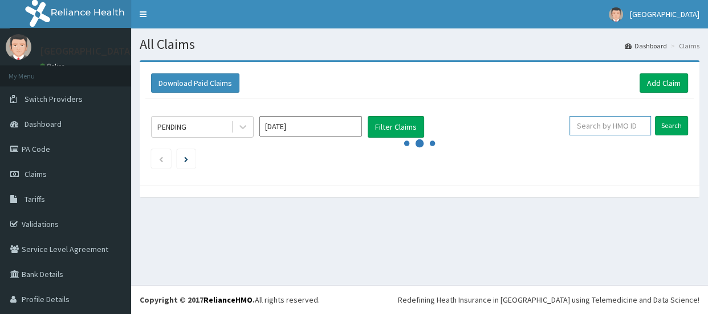
click at [605, 125] on input "text" at bounding box center [609, 125] width 81 height 19
paste input "PNO/10013/B"
click at [609, 125] on input "PNO/10013/B" at bounding box center [609, 125] width 81 height 19
click at [593, 126] on input "PNO/10013/B" at bounding box center [609, 125] width 81 height 19
paste input "PNO/10013/B"
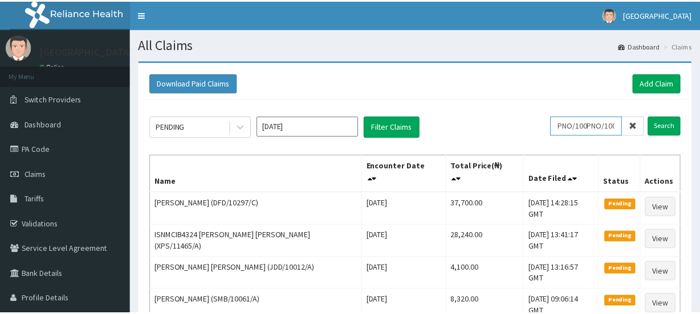
scroll to position [0, 23]
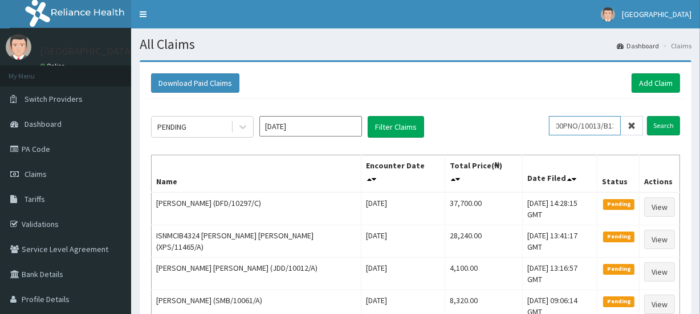
click at [615, 125] on input "PNO/100PNO/10013/B13/B" at bounding box center [585, 125] width 72 height 19
type input "B"
paste input "PNO/10013/B"
type input "PNO/10013/B"
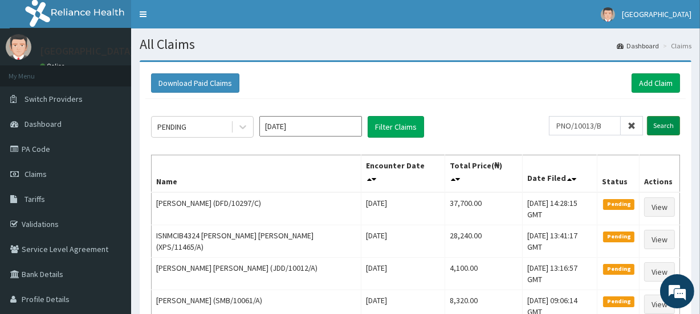
click at [659, 126] on input "Search" at bounding box center [663, 125] width 33 height 19
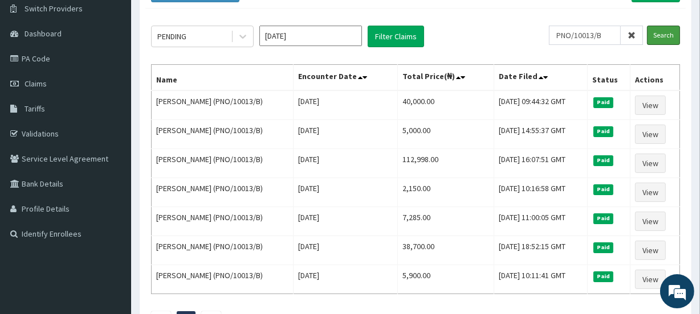
scroll to position [95, 0]
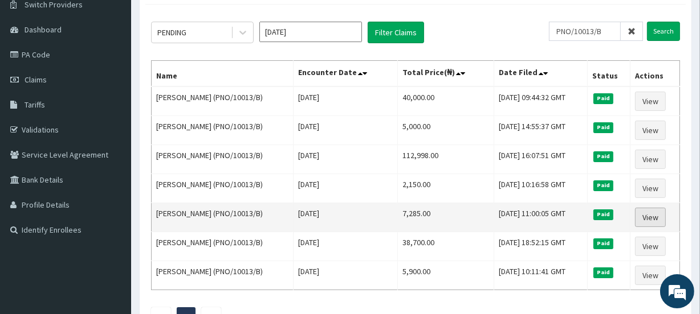
click at [661, 212] on link "View" at bounding box center [650, 217] width 31 height 19
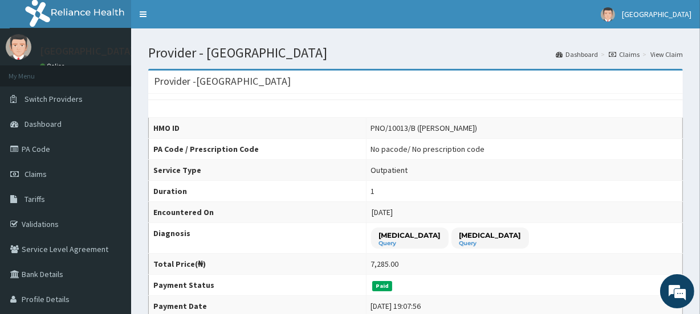
click at [627, 53] on link "Claims" at bounding box center [623, 55] width 31 height 10
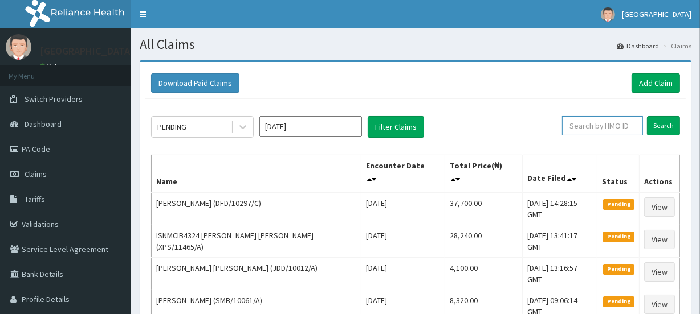
click at [611, 125] on input "text" at bounding box center [602, 125] width 81 height 19
paste input "PNO/10013/B"
type input "PNO/10013/B"
click at [664, 120] on input "Search" at bounding box center [663, 125] width 33 height 19
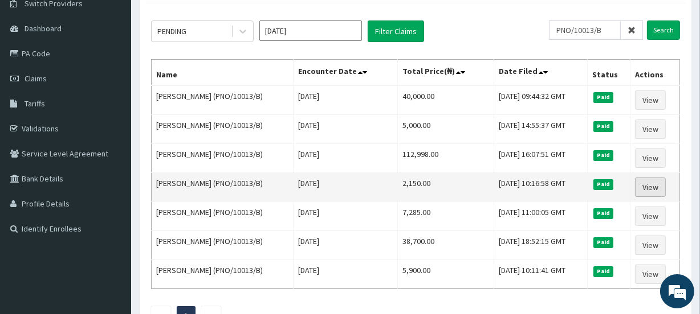
click at [655, 183] on link "View" at bounding box center [650, 187] width 31 height 19
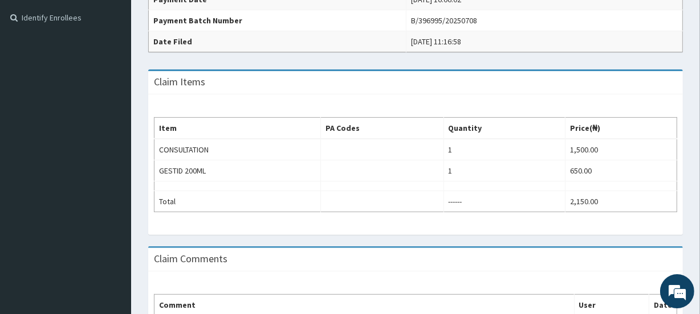
scroll to position [308, 0]
click at [700, 255] on html "R EL Toggle navigation [GEOGRAPHIC_DATA] [GEOGRAPHIC_DATA] - [EMAIL_ADDRESS][DO…" at bounding box center [350, 50] width 700 height 716
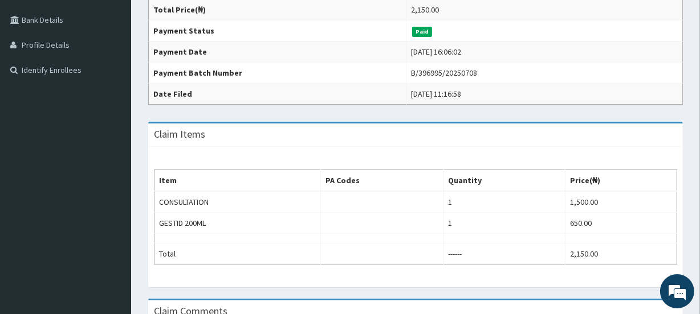
scroll to position [0, 0]
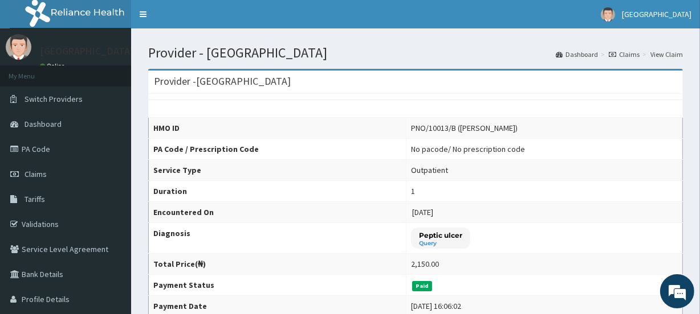
click at [629, 53] on link "Claims" at bounding box center [623, 55] width 31 height 10
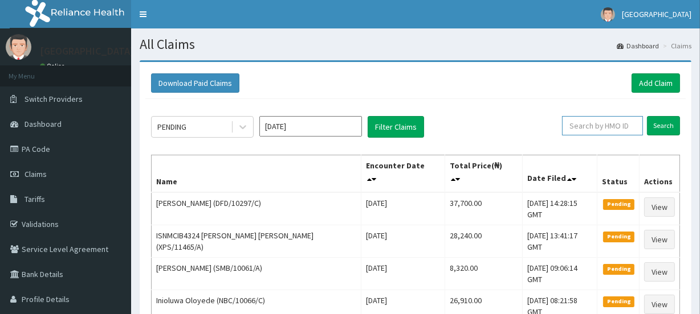
click at [602, 122] on input "text" at bounding box center [602, 125] width 81 height 19
paste input "PNO/10013/B"
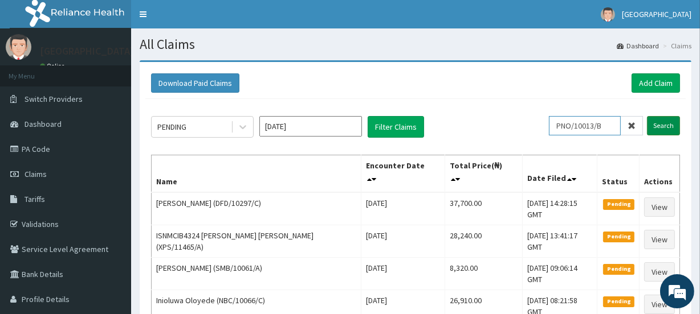
type input "PNO/10013/B"
click at [661, 125] on input "Search" at bounding box center [663, 125] width 33 height 19
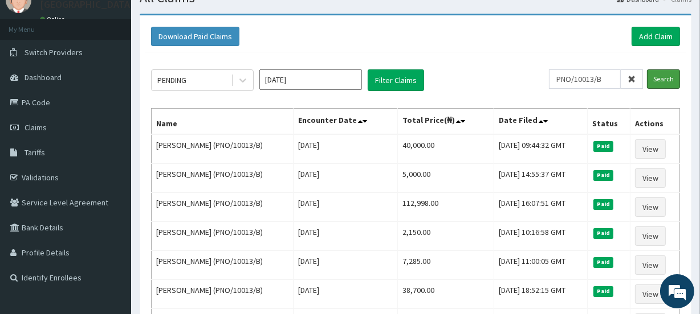
scroll to position [46, 0]
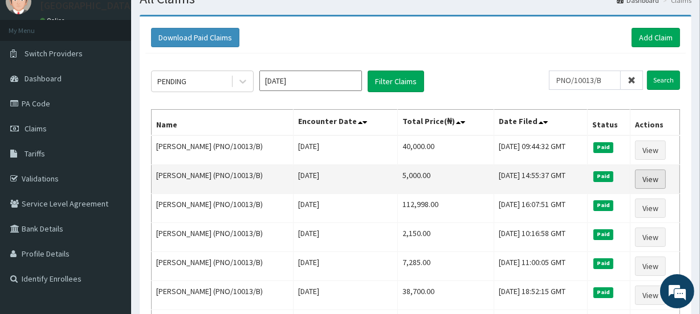
click at [650, 176] on link "View" at bounding box center [650, 179] width 31 height 19
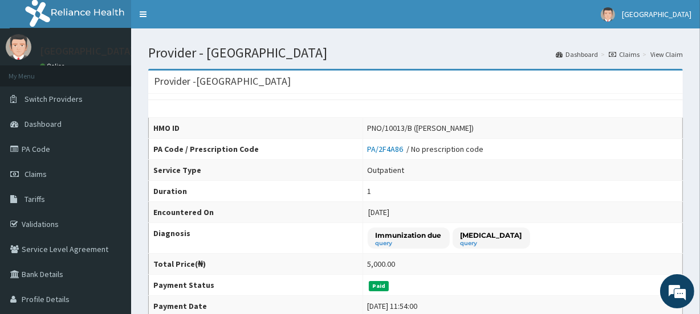
click at [632, 54] on link "Claims" at bounding box center [623, 55] width 31 height 10
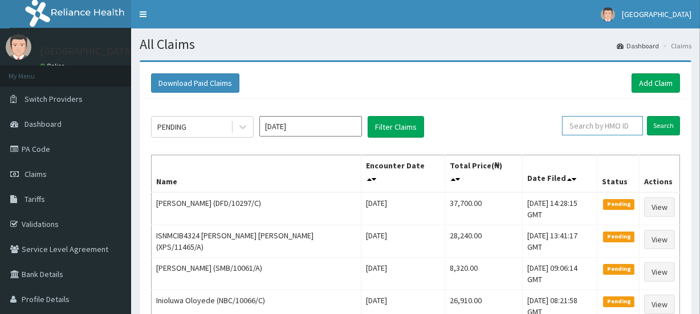
click at [604, 125] on input "text" at bounding box center [602, 125] width 81 height 19
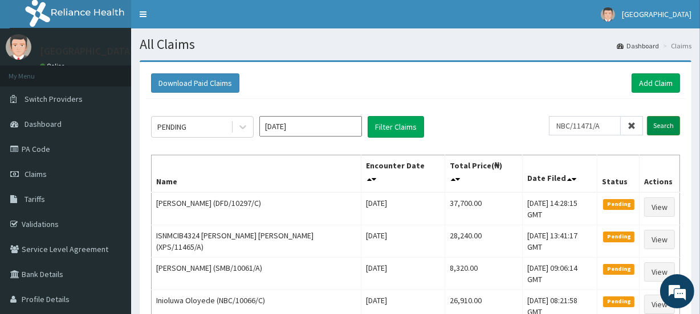
click at [665, 125] on input "Search" at bounding box center [663, 125] width 33 height 19
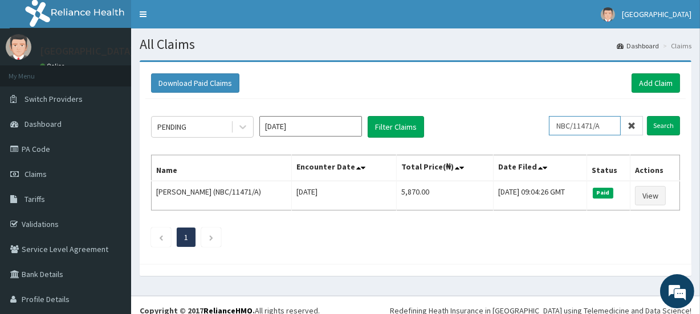
click at [606, 122] on input "NBC/11471/A" at bounding box center [585, 125] width 72 height 19
click at [656, 125] on input "Search" at bounding box center [663, 125] width 33 height 19
click at [606, 125] on input "NBC/11471/B" at bounding box center [585, 125] width 72 height 19
type input "N"
click at [654, 125] on input "Search" at bounding box center [663, 125] width 33 height 19
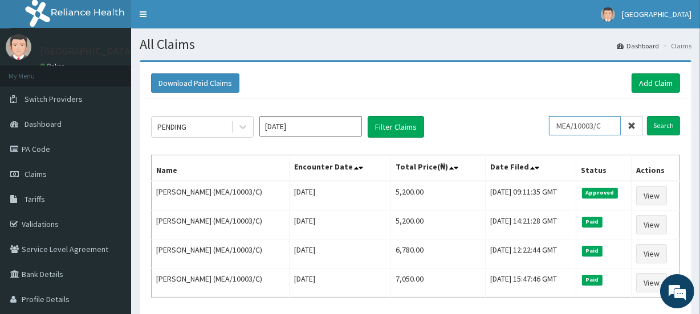
click at [610, 124] on input "MEA/10003/C" at bounding box center [585, 125] width 72 height 19
type input "M"
click at [661, 124] on input "Search" at bounding box center [663, 125] width 33 height 19
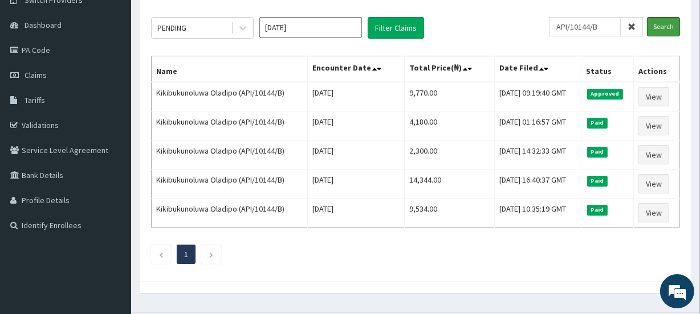
scroll to position [100, 0]
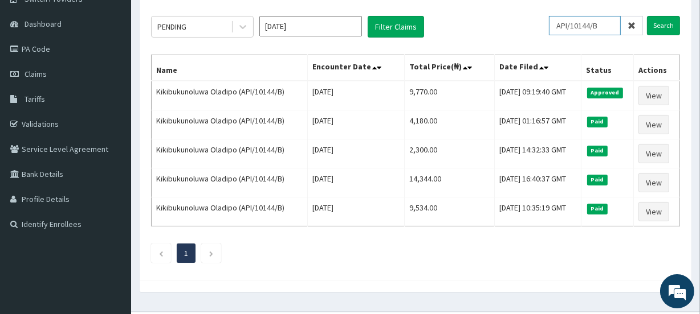
click at [607, 24] on input "API/10144/B" at bounding box center [585, 25] width 72 height 19
type input "A"
click at [664, 25] on input "Search" at bounding box center [663, 25] width 33 height 19
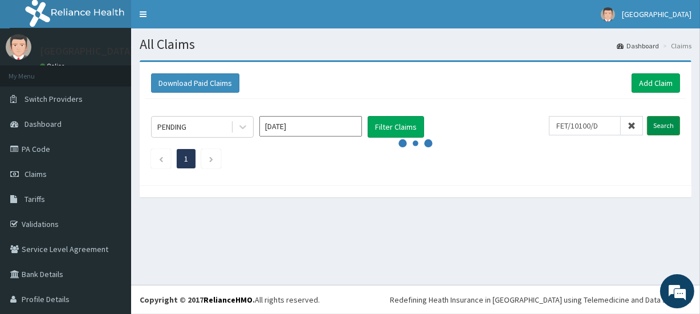
scroll to position [0, 0]
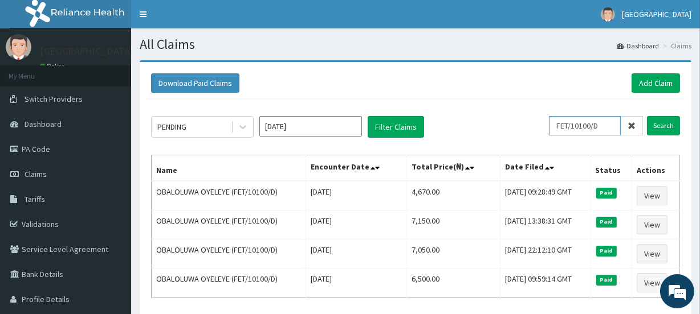
click at [608, 127] on input "FET/10100/D" at bounding box center [585, 125] width 72 height 19
type input "F"
type input "XPS/10178/A"
click at [660, 128] on input "Search" at bounding box center [663, 125] width 33 height 19
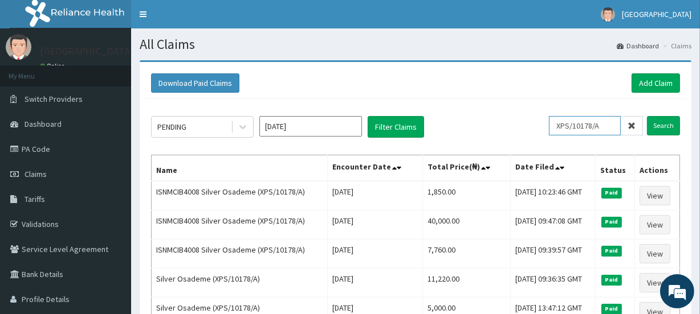
click at [610, 124] on input "XPS/10178/A" at bounding box center [585, 125] width 72 height 19
drag, startPoint x: 610, startPoint y: 124, endPoint x: 558, endPoint y: 124, distance: 51.8
click at [558, 124] on input "XPS/10178/A" at bounding box center [585, 125] width 72 height 19
click at [542, 99] on div "Download Paid Claims Add Claim" at bounding box center [415, 83] width 540 height 31
click at [656, 82] on link "Add Claim" at bounding box center [655, 82] width 48 height 19
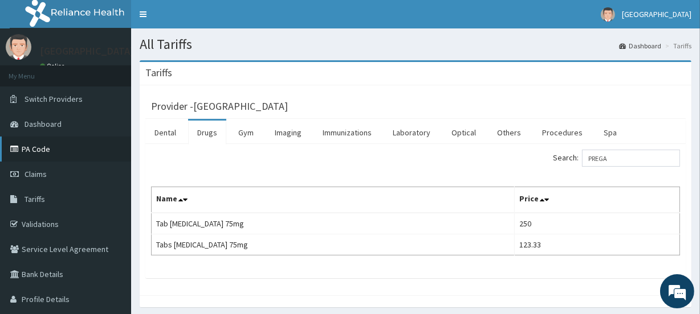
click at [38, 149] on link "PA Code" at bounding box center [65, 149] width 131 height 25
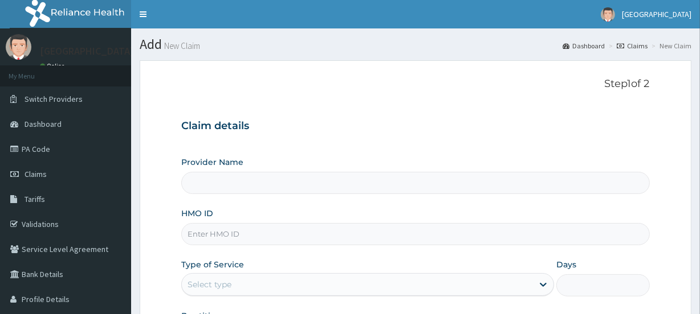
click at [358, 132] on h3 "Claim details" at bounding box center [415, 126] width 468 height 13
click at [224, 228] on input "HMO ID" at bounding box center [415, 234] width 468 height 22
paste input "XPS/10178/A"
type input "XPS/10178/A"
click at [235, 232] on input "XPS/10178/A" at bounding box center [415, 234] width 468 height 22
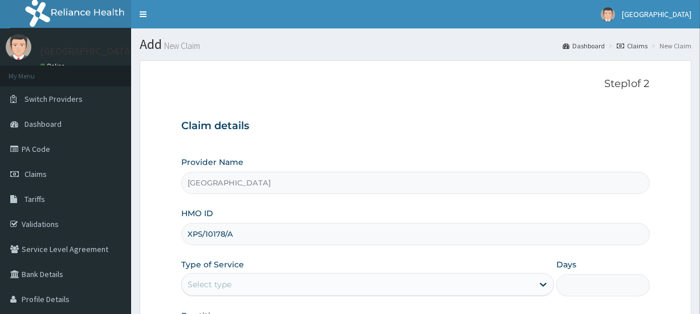
type input "[GEOGRAPHIC_DATA]"
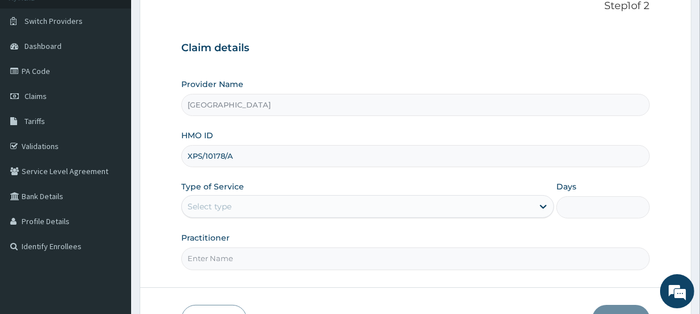
scroll to position [104, 0]
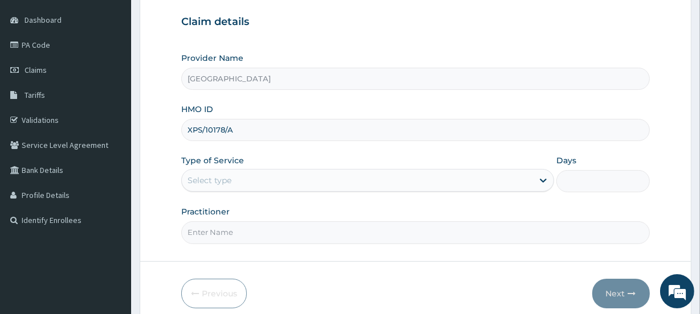
type input "XPS/10178/A"
click at [228, 175] on div "Select type" at bounding box center [209, 180] width 44 height 11
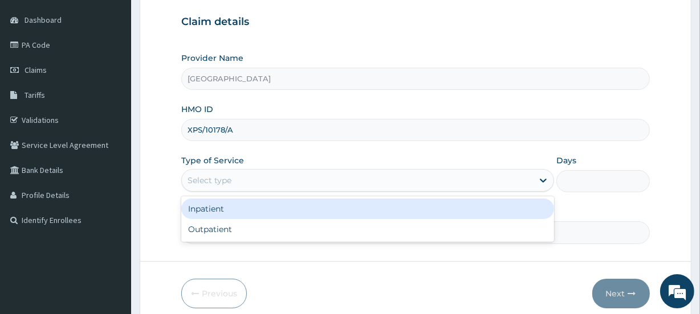
click at [224, 179] on div "Select type" at bounding box center [209, 180] width 44 height 11
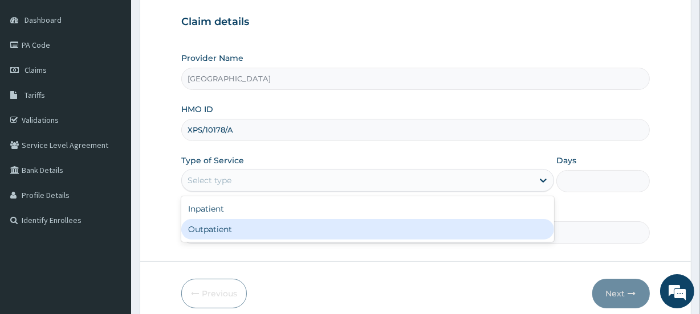
click at [216, 229] on div "Outpatient" at bounding box center [367, 229] width 373 height 21
type input "1"
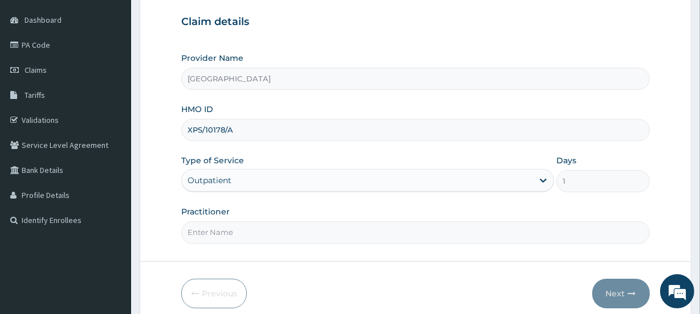
click at [216, 229] on input "Practitioner" at bounding box center [415, 233] width 468 height 22
type input "SILVER"
click at [619, 287] on button "Next" at bounding box center [621, 294] width 58 height 30
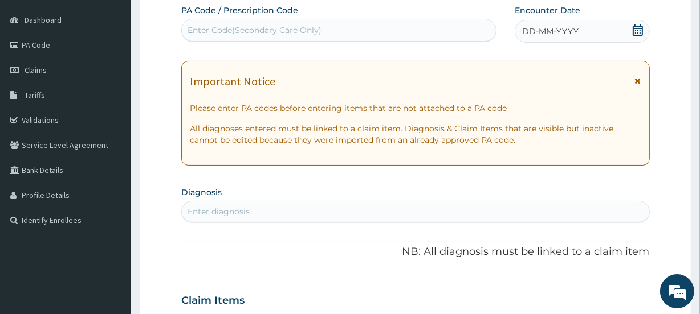
click at [265, 28] on div "Enter Code(Secondary Care Only)" at bounding box center [254, 29] width 134 height 11
paste input "PA/453EEB"
type input "PA/453EEB"
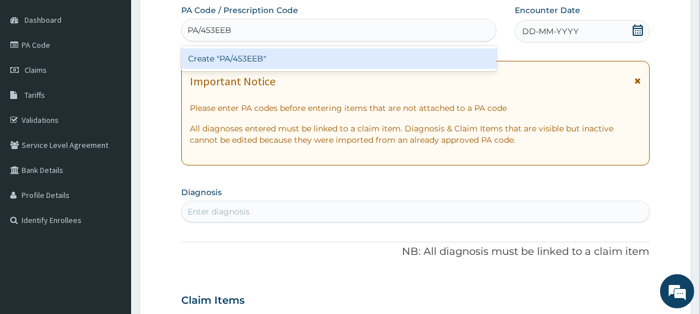
click at [267, 51] on div "Create "PA/453EEB"" at bounding box center [338, 58] width 314 height 21
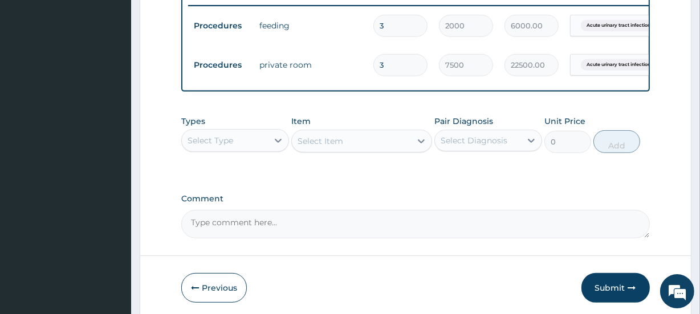
scroll to position [500, 0]
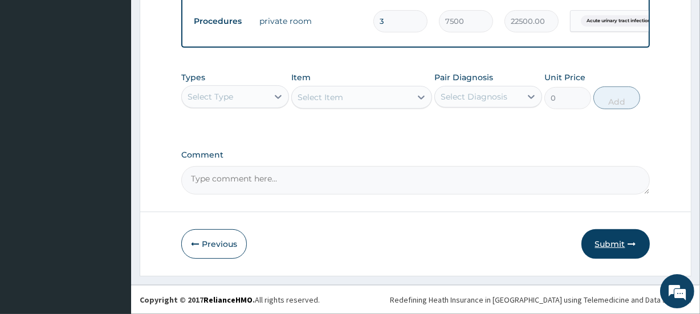
click at [610, 243] on button "Submit" at bounding box center [615, 245] width 68 height 30
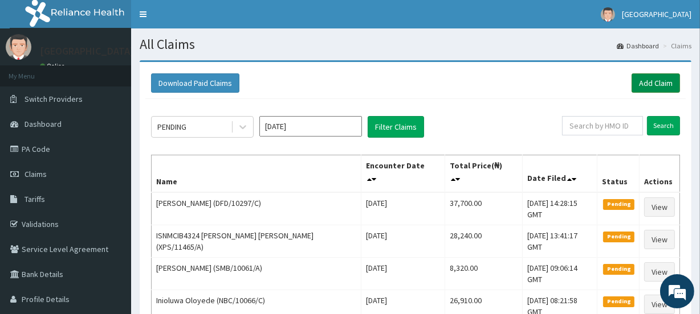
click at [653, 83] on link "Add Claim" at bounding box center [655, 82] width 48 height 19
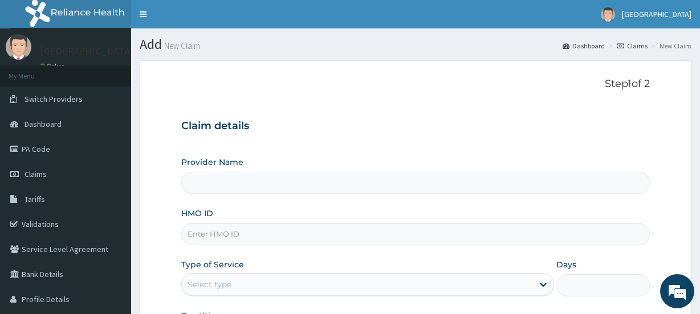
type input "[GEOGRAPHIC_DATA]"
click at [227, 230] on input "HMO ID" at bounding box center [415, 234] width 468 height 22
paste input "XPS/10178/A"
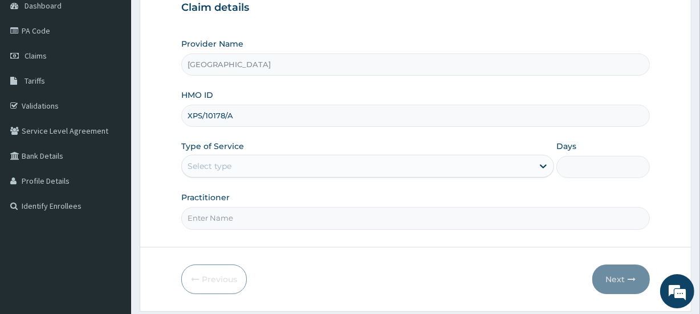
scroll to position [120, 0]
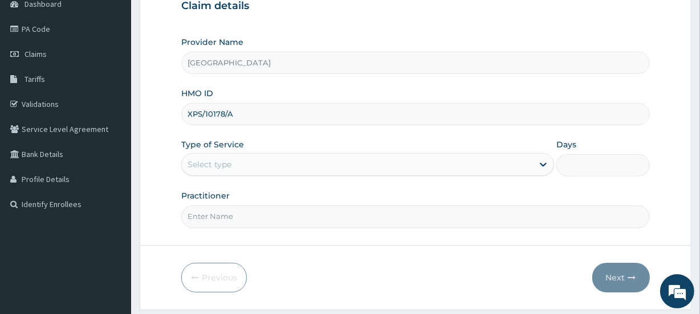
type input "XPS/10178/A"
click at [211, 163] on div "Select type" at bounding box center [209, 164] width 44 height 11
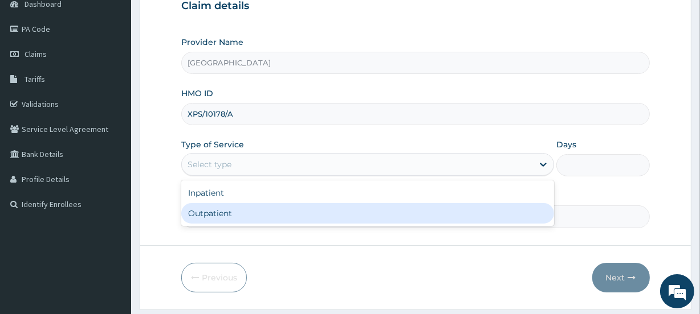
click at [215, 209] on div "Outpatient" at bounding box center [367, 213] width 373 height 21
type input "1"
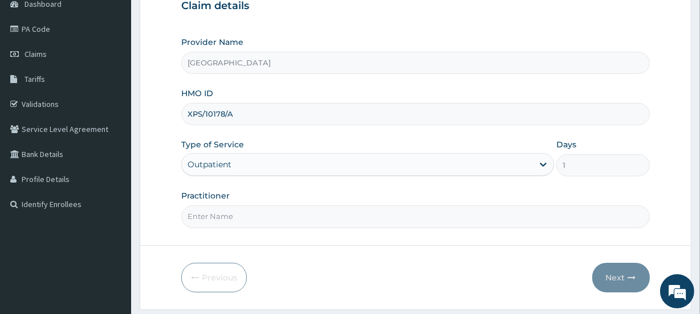
click at [215, 215] on input "Practitioner" at bounding box center [415, 217] width 468 height 22
type input "SILVER"
click at [615, 275] on button "Next" at bounding box center [621, 278] width 58 height 30
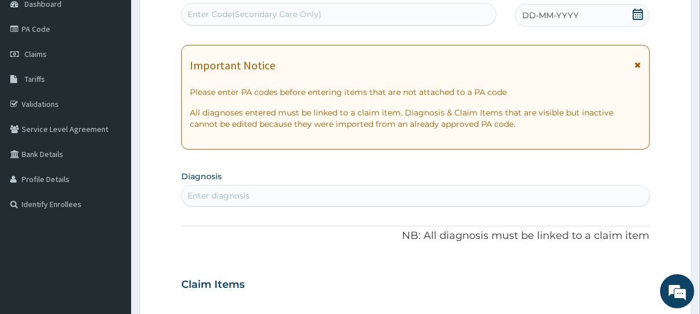
click at [268, 12] on div "Enter Code(Secondary Care Only)" at bounding box center [254, 14] width 134 height 11
paste input "PA/2F3603"
type input "PA/2F3603"
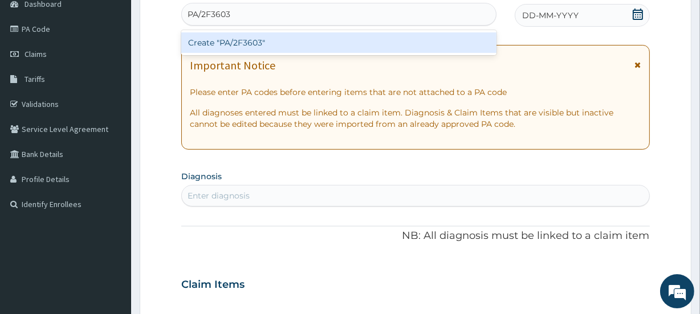
click at [269, 36] on div "Create "PA/2F3603"" at bounding box center [338, 42] width 314 height 21
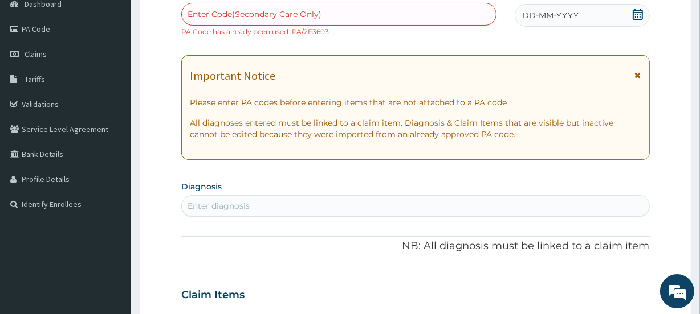
click at [636, 15] on icon at bounding box center [637, 14] width 11 height 11
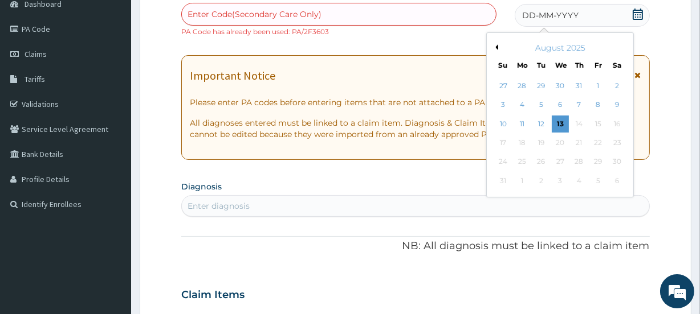
click at [495, 44] on button "Previous Month" at bounding box center [495, 47] width 6 height 6
click at [521, 140] on div "21" at bounding box center [521, 142] width 17 height 17
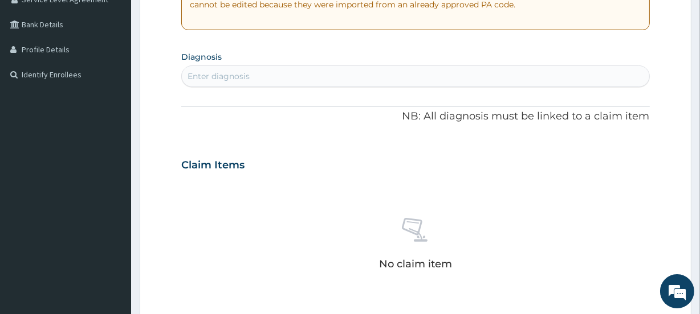
scroll to position [234, 0]
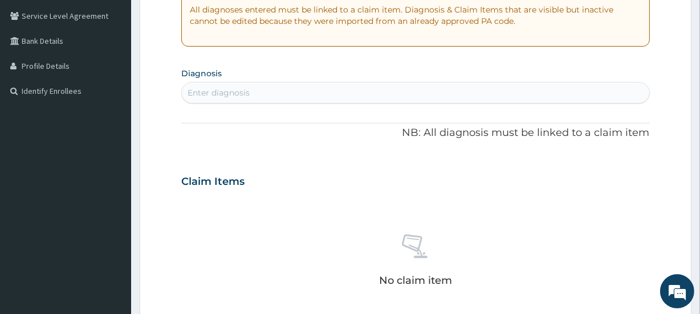
click at [251, 89] on div "Enter diagnosis" at bounding box center [415, 93] width 467 height 18
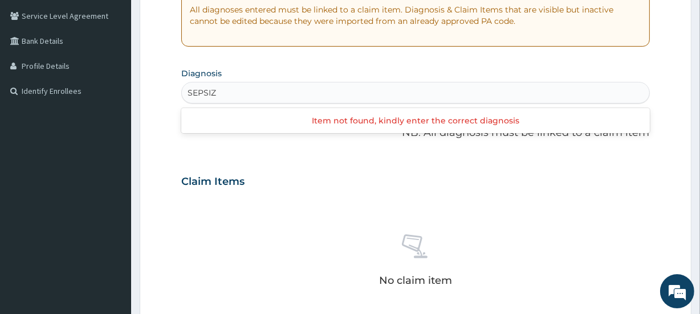
type input "SEPSI"
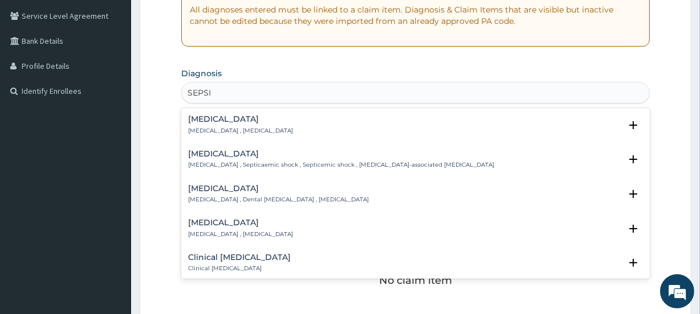
click at [249, 122] on h4 "Sepsis" at bounding box center [240, 119] width 105 height 9
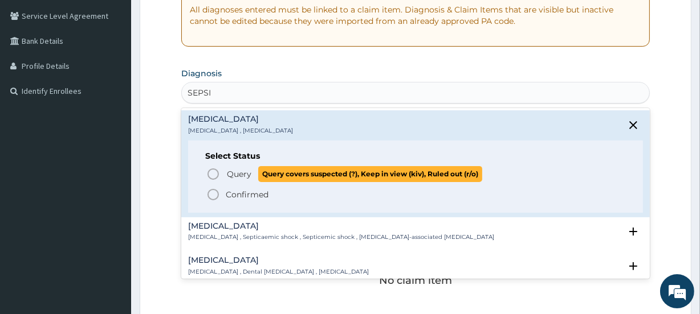
click at [213, 171] on icon "status option query" at bounding box center [213, 174] width 14 height 14
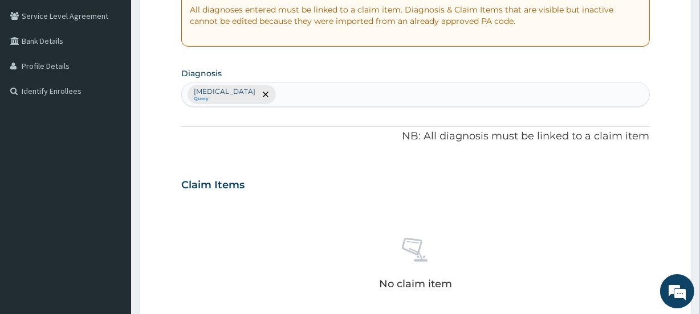
click at [251, 95] on div "Sepsis Query" at bounding box center [415, 95] width 467 height 24
type input "MALA"
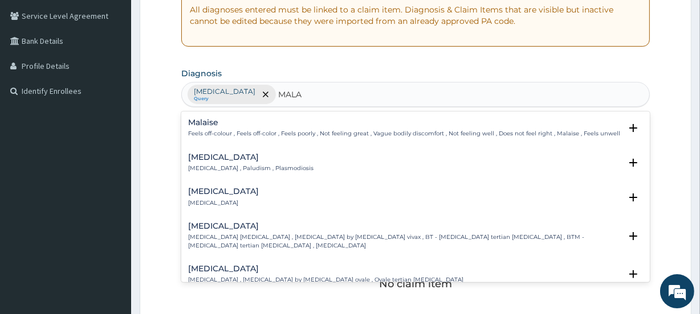
click at [214, 165] on p "Malaria , Paludism , Plasmodiosis" at bounding box center [250, 169] width 125 height 8
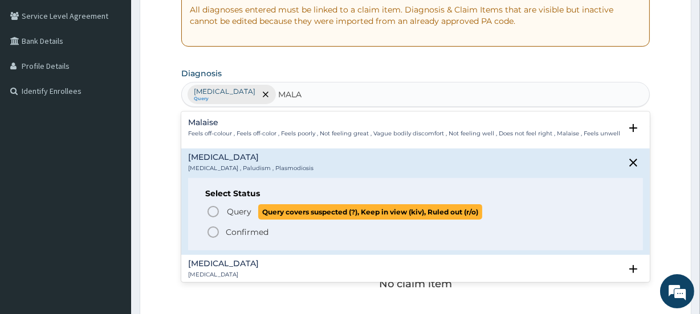
click at [216, 210] on icon "status option query" at bounding box center [213, 212] width 14 height 14
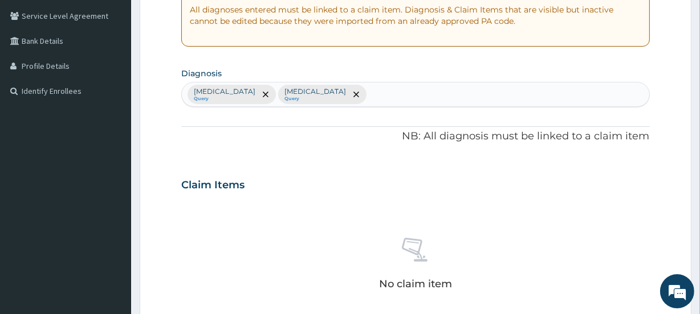
click at [302, 93] on div "Sepsis Query Malaria Query" at bounding box center [415, 95] width 467 height 24
type input "P"
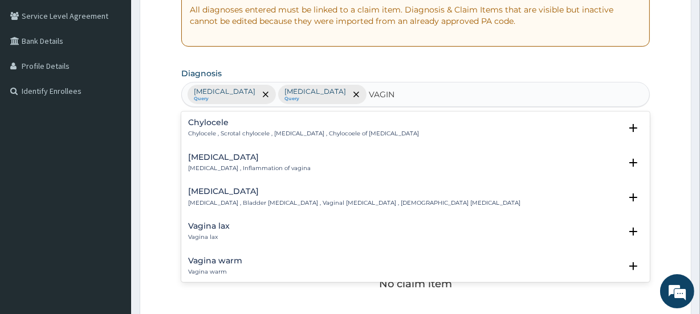
type input "VAGINA"
click at [231, 165] on p "Vaginitis , Inflammation of vagina" at bounding box center [249, 169] width 122 height 8
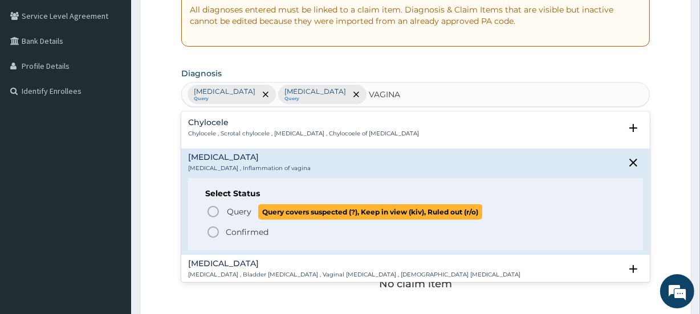
click at [214, 209] on icon "status option query" at bounding box center [213, 212] width 14 height 14
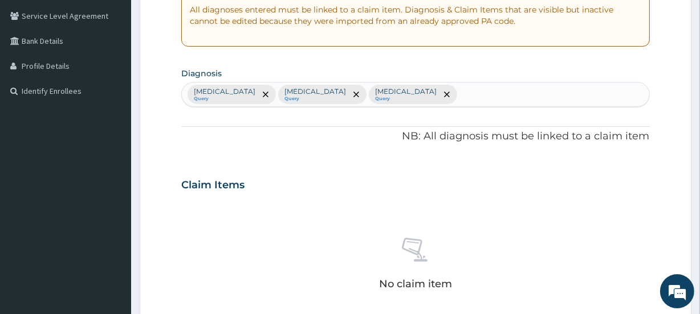
click at [362, 89] on div "Sepsis Query Malaria Query Vaginitis Query" at bounding box center [415, 95] width 467 height 24
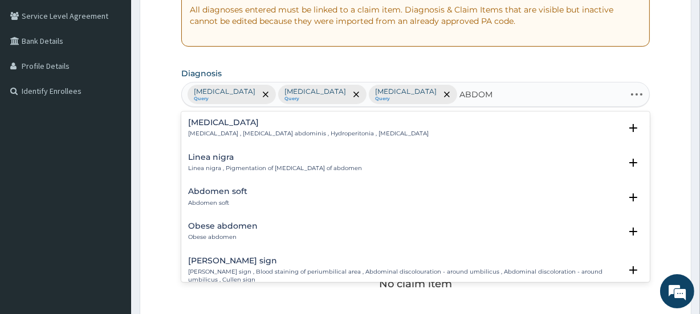
type input "ABDOMI"
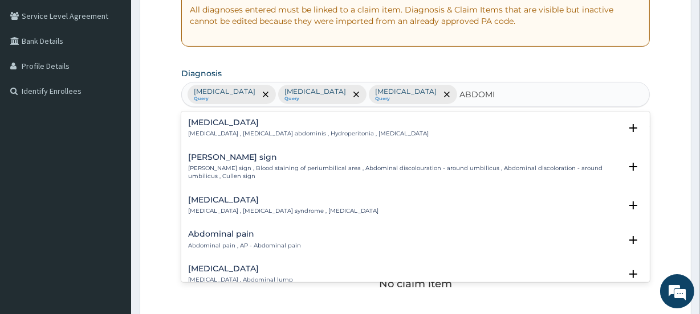
click at [219, 238] on h4 "Abdominal pain" at bounding box center [244, 234] width 113 height 9
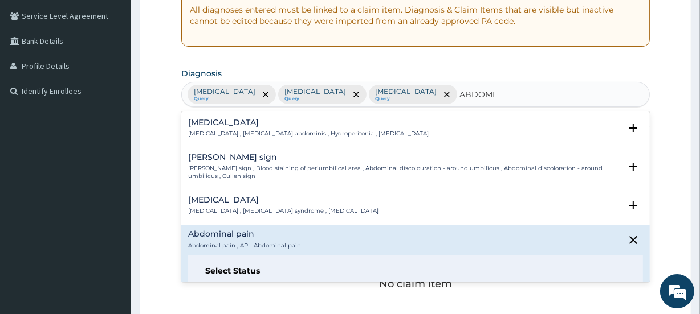
click at [219, 238] on h4 "Abdominal pain" at bounding box center [244, 234] width 113 height 9
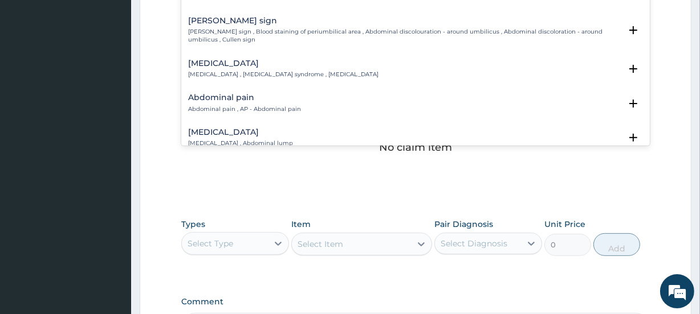
scroll to position [365, 0]
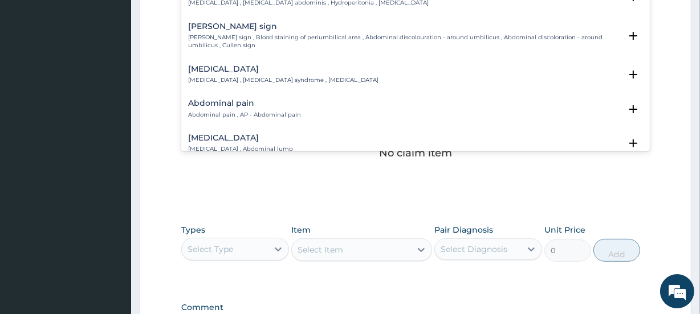
click at [240, 101] on h4 "Abdominal pain" at bounding box center [244, 103] width 113 height 9
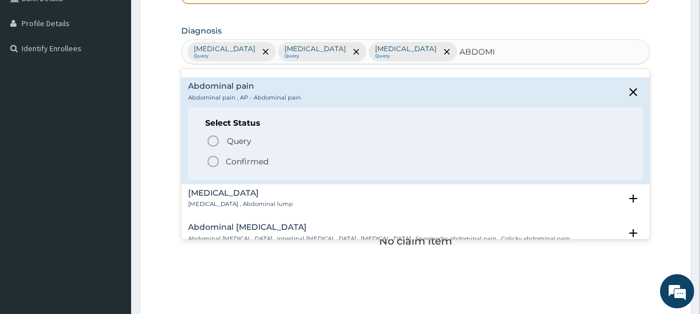
scroll to position [118, 0]
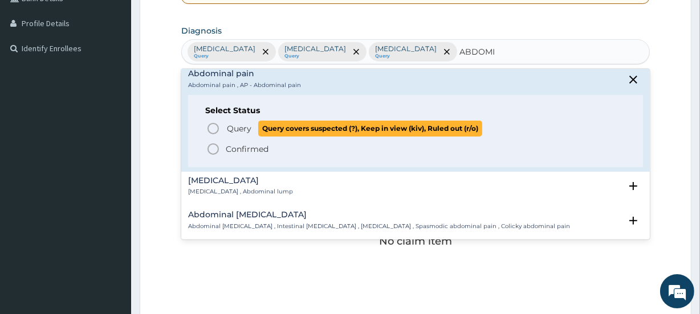
click at [216, 126] on icon "status option query" at bounding box center [213, 129] width 14 height 14
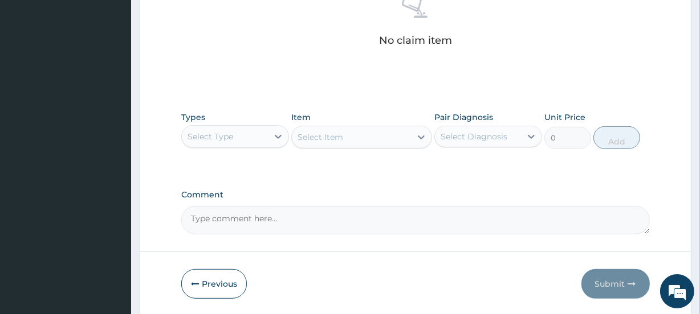
scroll to position [517, 0]
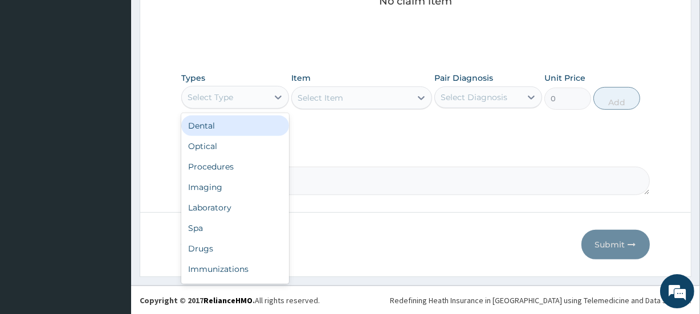
click at [230, 93] on div "Select Type" at bounding box center [210, 97] width 46 height 11
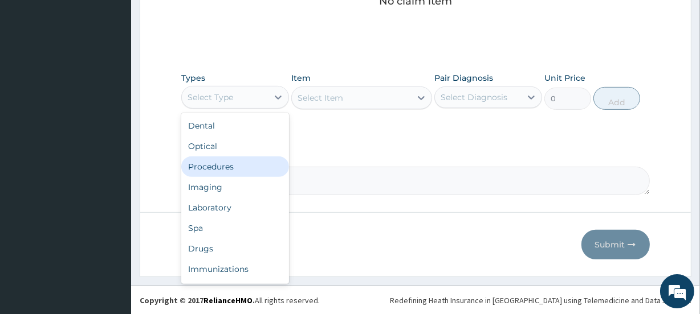
click at [221, 166] on div "Procedures" at bounding box center [235, 167] width 108 height 21
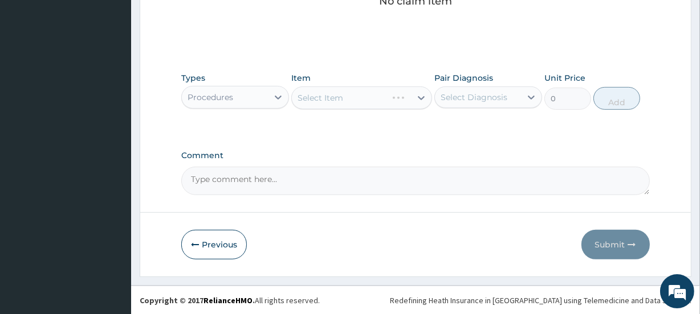
click at [481, 92] on div "Select Diagnosis" at bounding box center [473, 97] width 67 height 11
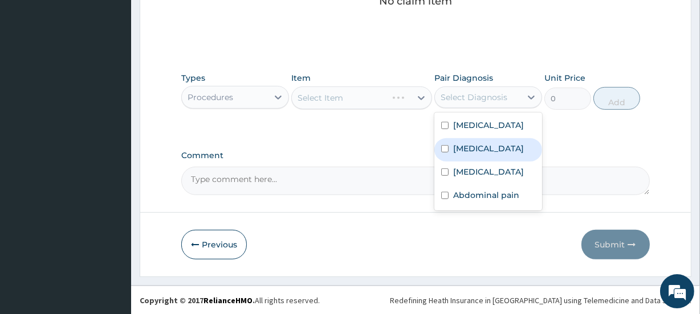
click at [475, 143] on label "Malaria" at bounding box center [488, 148] width 71 height 11
checkbox input "true"
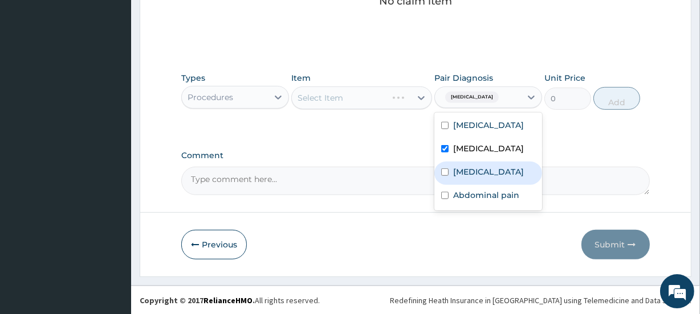
click at [451, 172] on div "Vaginitis" at bounding box center [488, 173] width 108 height 23
checkbox input "true"
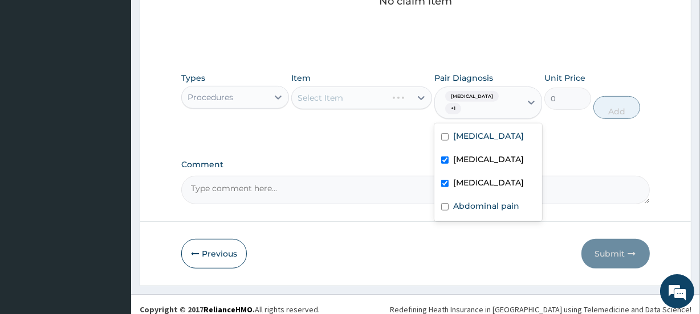
click at [443, 157] on input "checkbox" at bounding box center [444, 160] width 7 height 7
checkbox input "false"
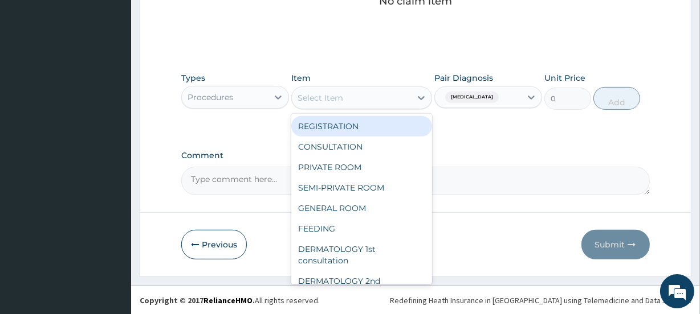
click at [358, 97] on div "Select Item" at bounding box center [351, 98] width 118 height 18
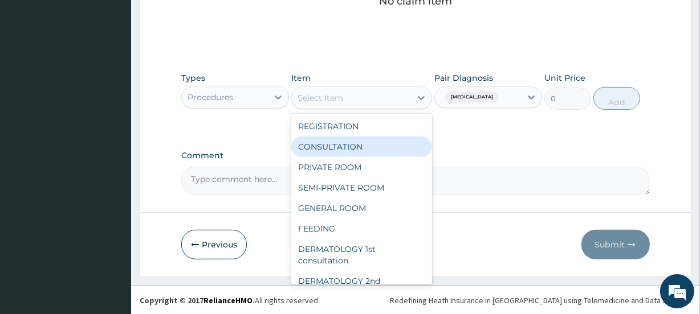
click at [342, 150] on div "CONSULTATION" at bounding box center [361, 147] width 140 height 21
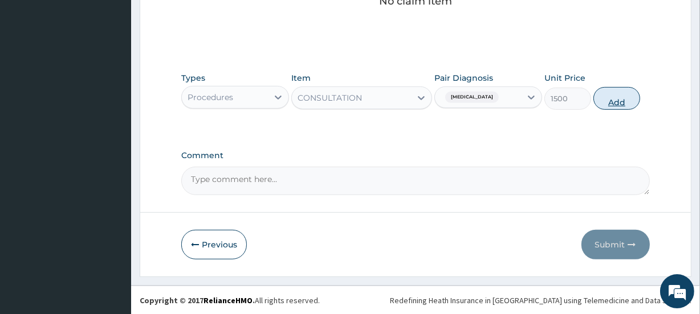
click at [615, 101] on button "Add" at bounding box center [616, 98] width 47 height 23
type input "0"
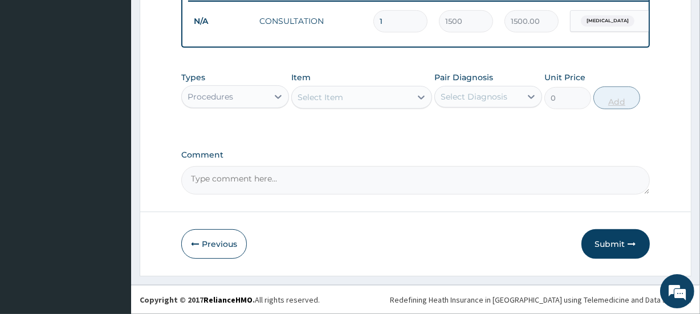
scroll to position [470, 0]
click at [228, 99] on div "Procedures" at bounding box center [210, 96] width 46 height 11
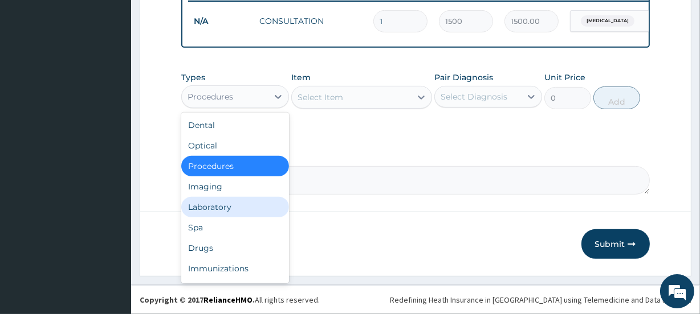
click at [211, 205] on div "Laboratory" at bounding box center [235, 207] width 108 height 21
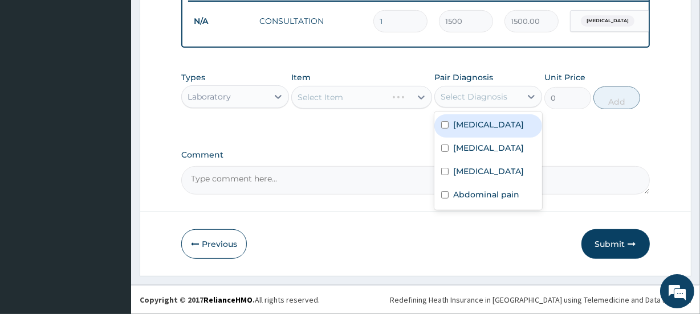
click at [475, 90] on div "Select Diagnosis" at bounding box center [478, 97] width 86 height 18
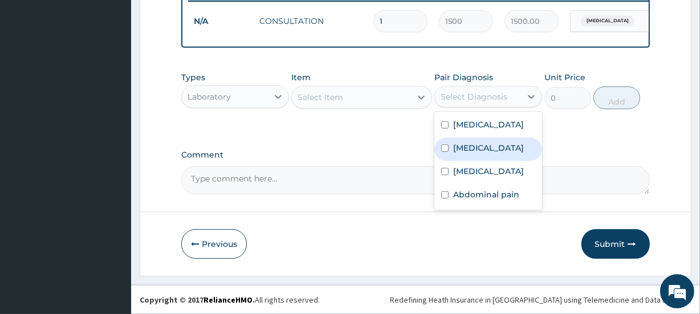
click at [470, 146] on label "Malaria" at bounding box center [488, 147] width 71 height 11
checkbox input "true"
click at [338, 97] on div "Select Item" at bounding box center [320, 97] width 46 height 11
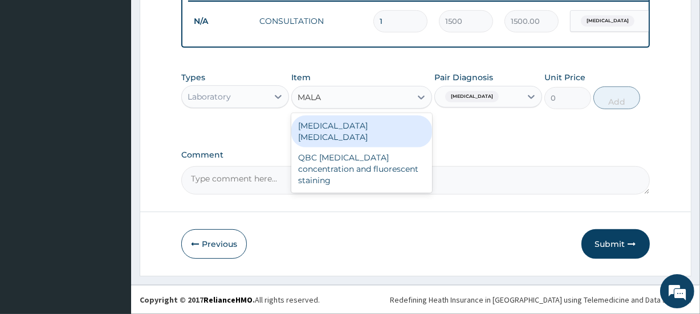
type input "MALAR"
click at [338, 126] on div "Malaria parasite" at bounding box center [361, 132] width 140 height 32
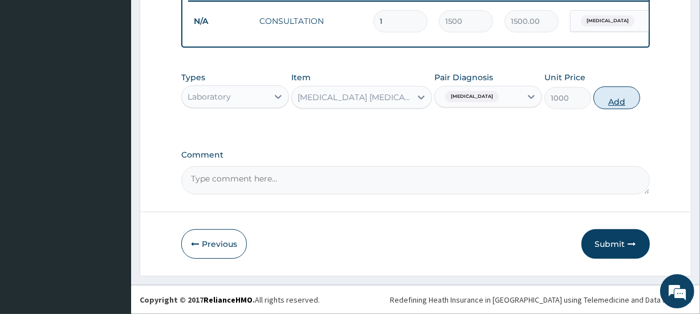
click at [614, 103] on button "Add" at bounding box center [616, 98] width 47 height 23
type input "0"
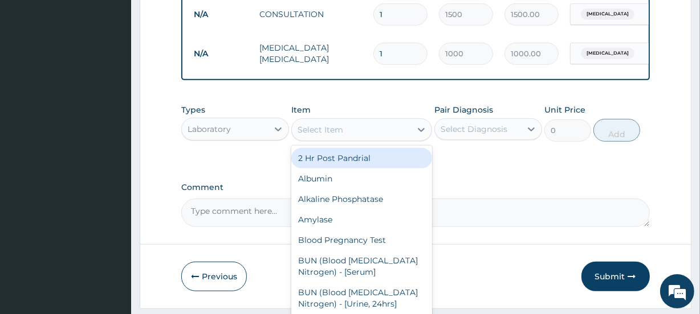
click at [346, 134] on div "Select Item" at bounding box center [351, 130] width 118 height 18
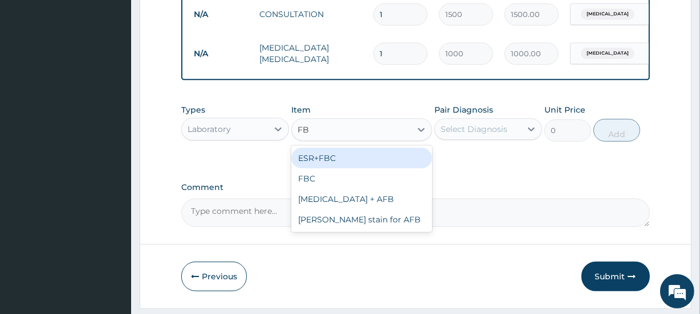
type input "FBC"
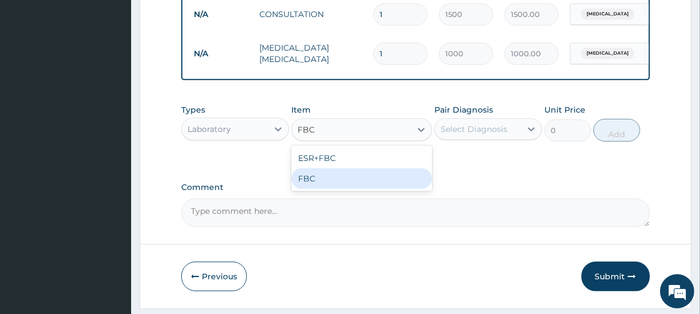
click at [336, 182] on div "FBC" at bounding box center [361, 179] width 140 height 21
type input "1200"
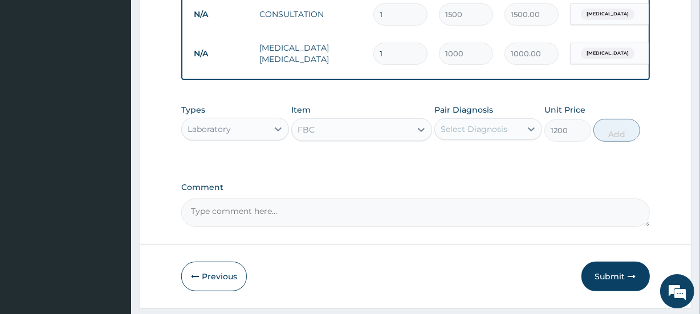
click at [492, 135] on div "Select Diagnosis" at bounding box center [473, 129] width 67 height 11
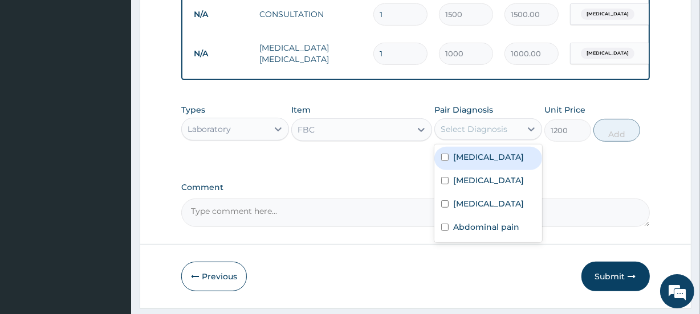
click at [477, 163] on label "Sepsis" at bounding box center [488, 157] width 71 height 11
checkbox input "true"
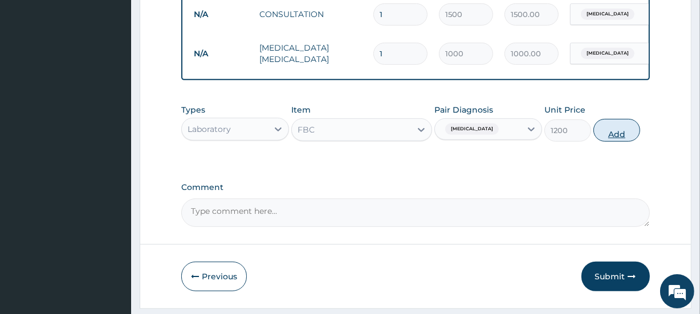
click at [615, 142] on button "Add" at bounding box center [616, 130] width 47 height 23
type input "0"
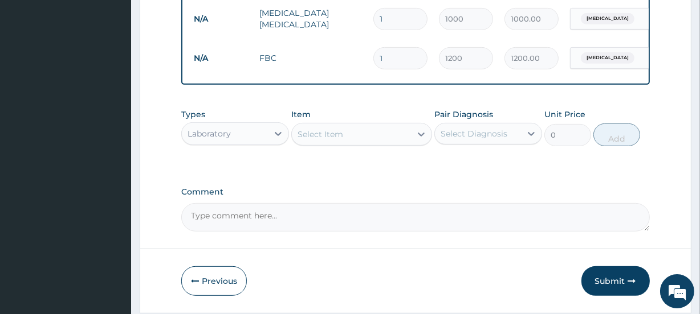
scroll to position [549, 0]
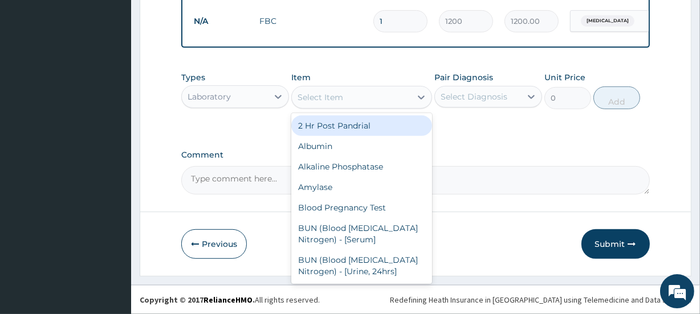
click at [334, 93] on div "Select Item" at bounding box center [320, 97] width 46 height 11
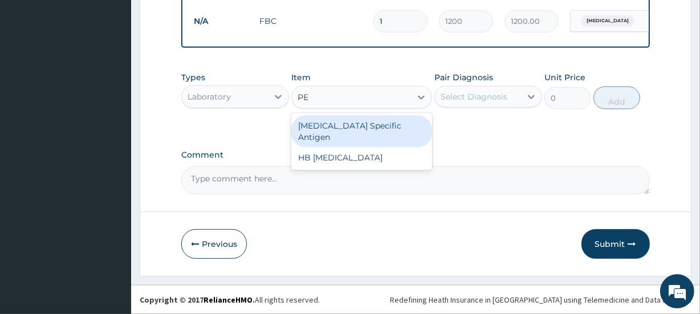
type input "P"
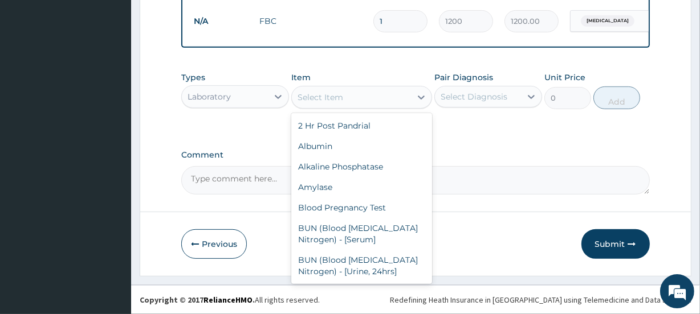
click at [238, 100] on div "Laboratory" at bounding box center [225, 97] width 86 height 18
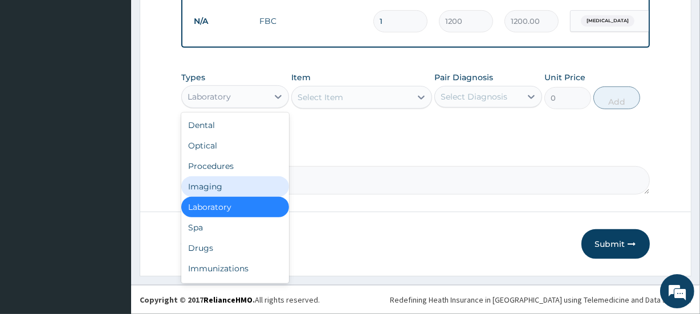
click at [215, 181] on div "Imaging" at bounding box center [235, 187] width 108 height 21
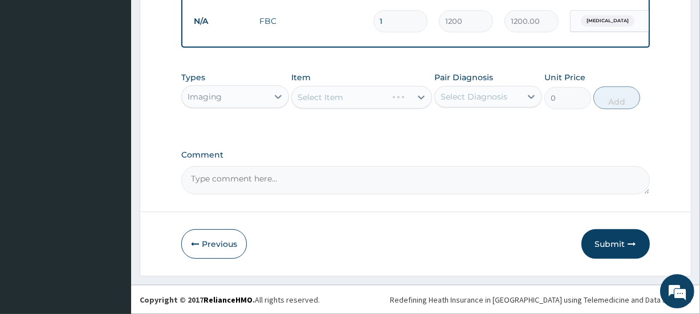
click at [466, 89] on div "Select Diagnosis" at bounding box center [478, 97] width 86 height 18
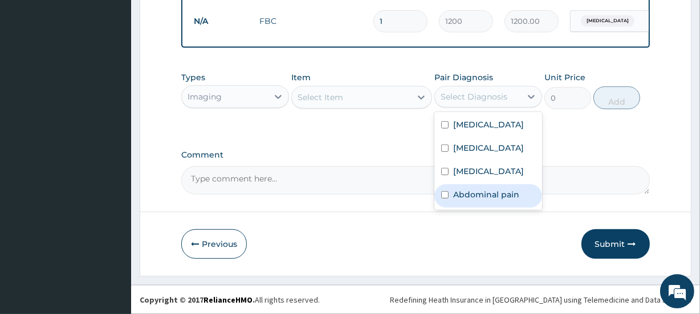
click at [466, 190] on label "Abdominal pain" at bounding box center [486, 194] width 66 height 11
checkbox input "true"
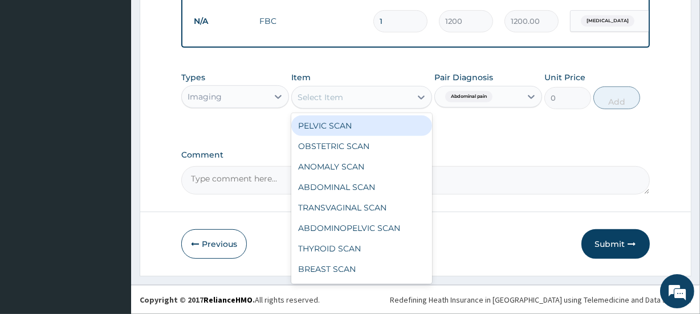
click at [330, 92] on div "Select Item" at bounding box center [320, 97] width 46 height 11
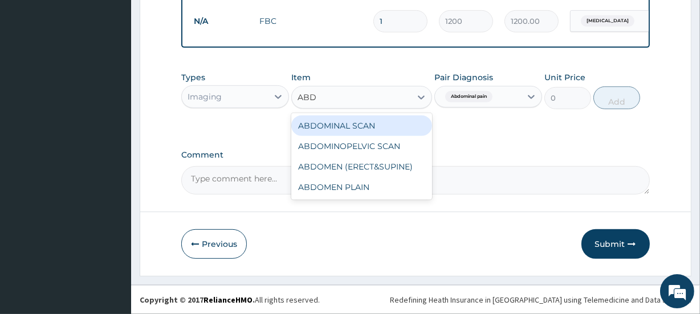
type input "ABDO"
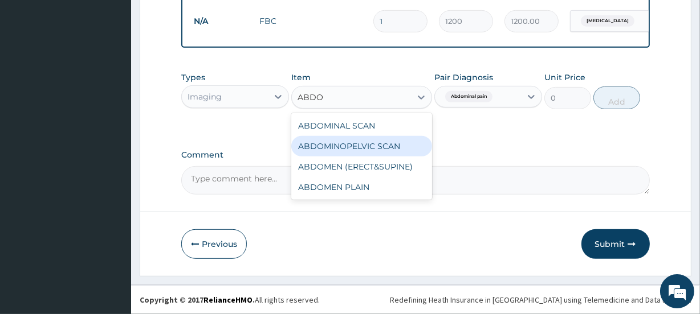
click at [357, 147] on div "ABDOMINOPELVIC SCAN" at bounding box center [361, 146] width 140 height 21
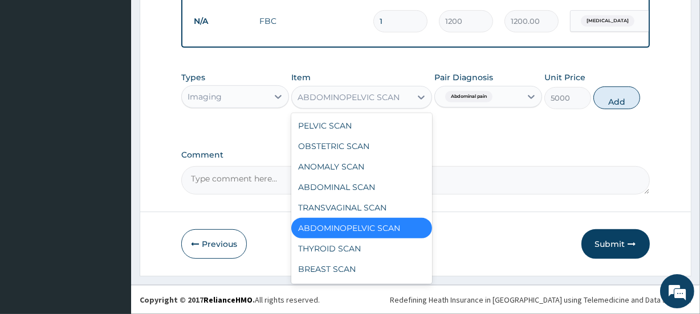
click at [364, 97] on div "ABDOMINOPELVIC SCAN" at bounding box center [348, 97] width 102 height 11
click at [350, 123] on div "PELVIC SCAN" at bounding box center [361, 126] width 140 height 21
type input "2000"
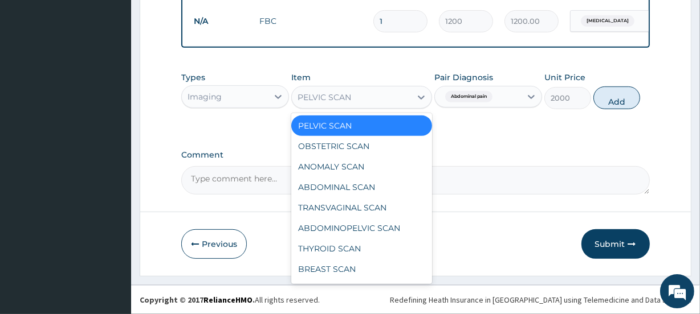
click at [344, 93] on div "PELVIC SCAN" at bounding box center [324, 97] width 54 height 11
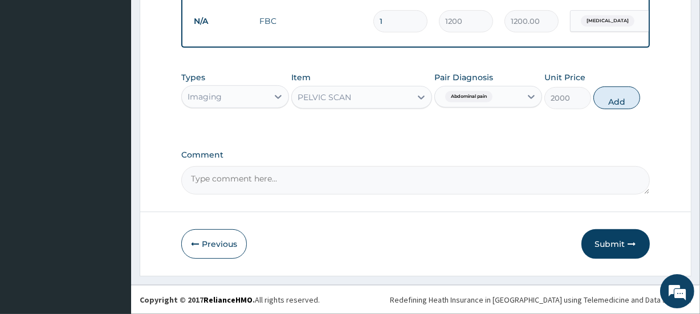
click at [343, 97] on div "PELVIC SCAN" at bounding box center [324, 97] width 54 height 11
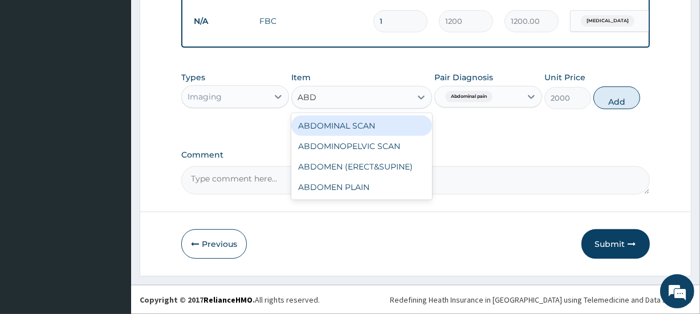
type input "ABDO"
click at [343, 120] on div "ABDOMINAL SCAN" at bounding box center [361, 126] width 140 height 21
type input "10000"
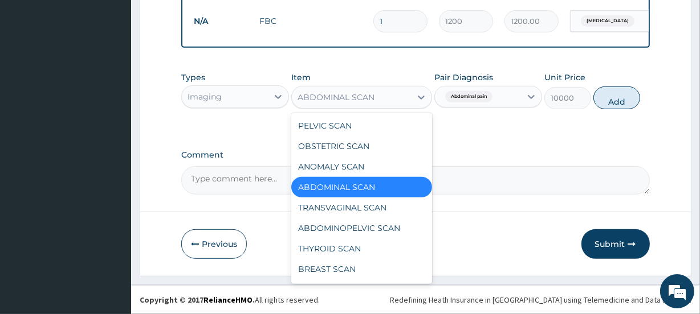
click at [347, 98] on div "ABDOMINAL SCAN" at bounding box center [335, 97] width 77 height 11
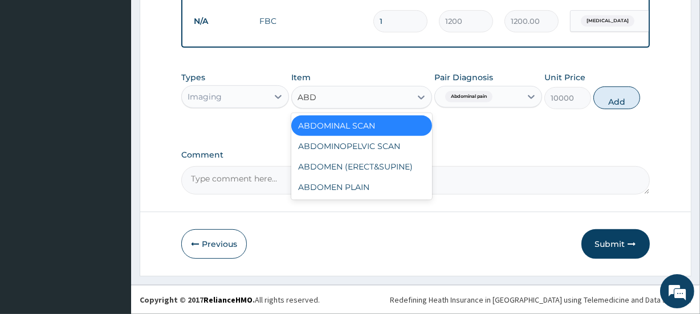
type input "ABDO"
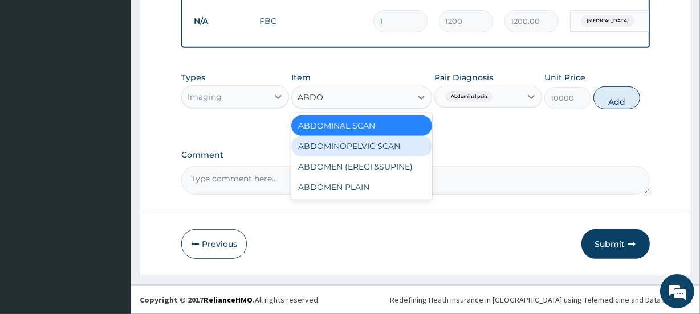
click at [375, 144] on div "ABDOMINOPELVIC SCAN" at bounding box center [361, 146] width 140 height 21
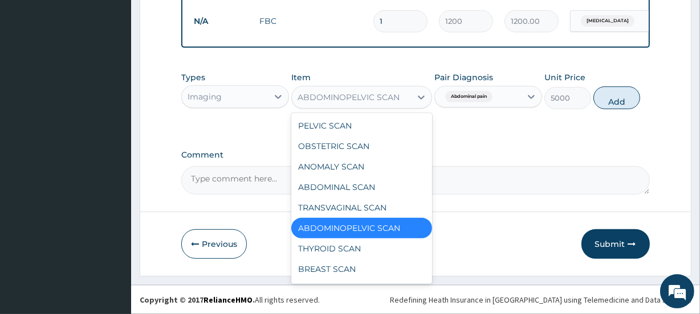
click at [370, 93] on div "ABDOMINOPELVIC SCAN" at bounding box center [348, 97] width 102 height 11
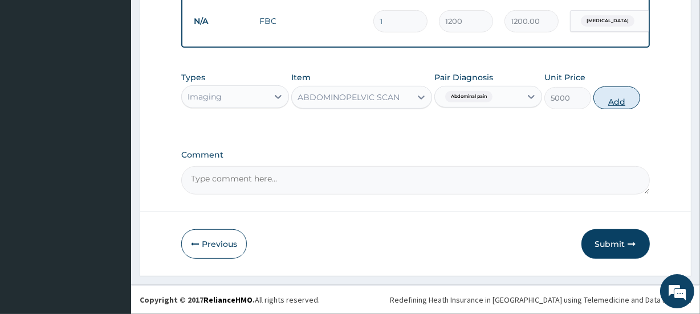
click at [615, 101] on button "Add" at bounding box center [616, 98] width 47 height 23
type input "0"
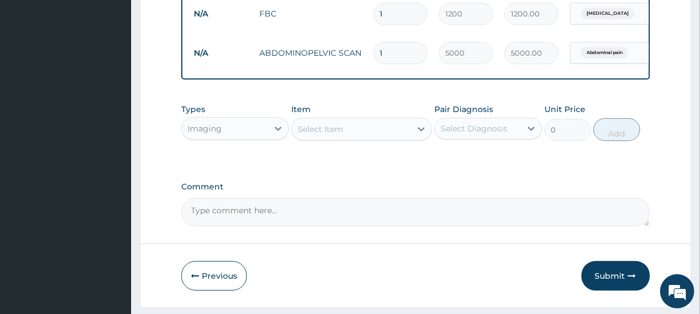
click at [332, 135] on div "Select Item" at bounding box center [320, 129] width 46 height 11
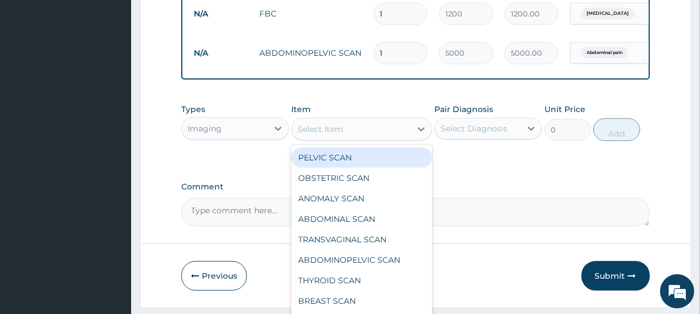
click at [203, 132] on div "Imaging" at bounding box center [204, 128] width 34 height 11
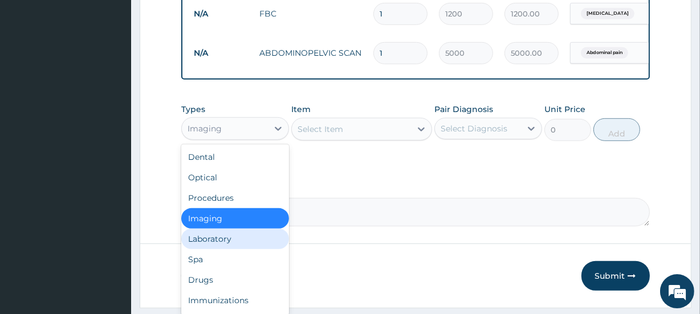
click at [216, 244] on div "Laboratory" at bounding box center [235, 239] width 108 height 21
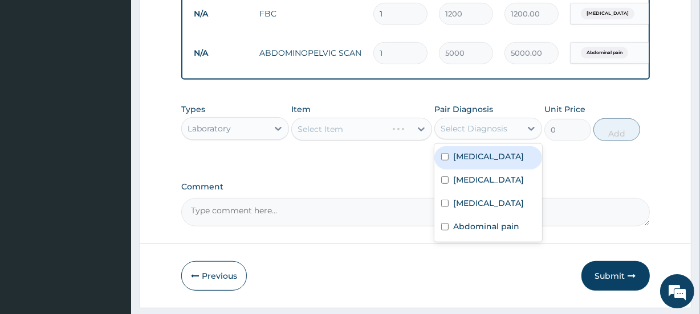
click at [475, 134] on div "Select Diagnosis" at bounding box center [473, 128] width 67 height 11
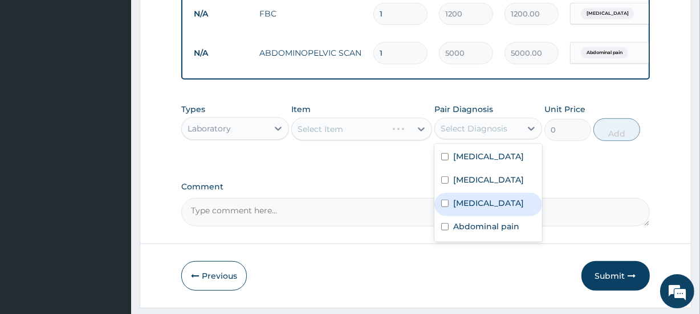
click at [471, 207] on label "Vaginitis" at bounding box center [488, 203] width 71 height 11
checkbox input "true"
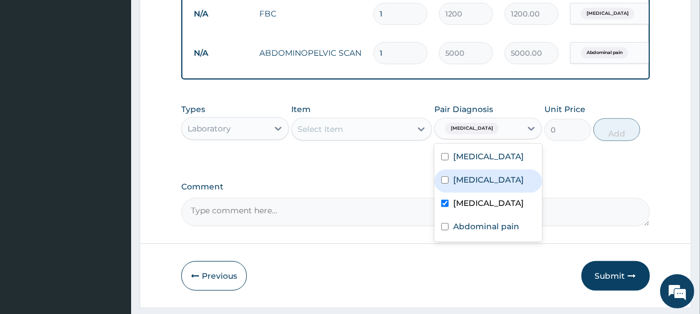
click at [349, 134] on div "Select Item" at bounding box center [351, 129] width 118 height 18
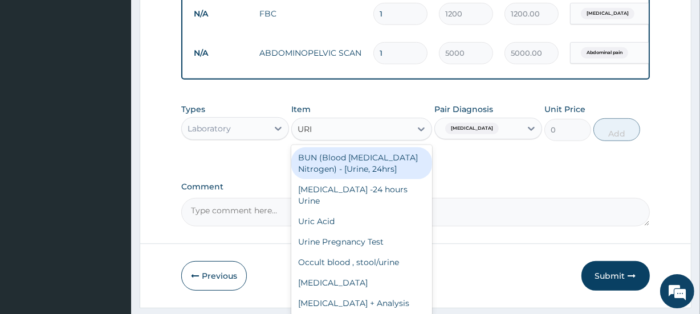
type input "URIN"
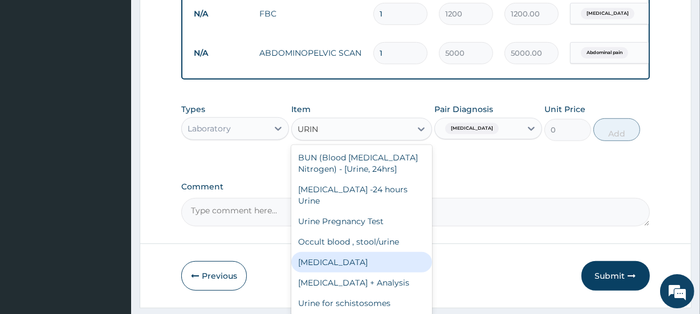
click at [337, 263] on div "Urinalysis" at bounding box center [361, 262] width 140 height 21
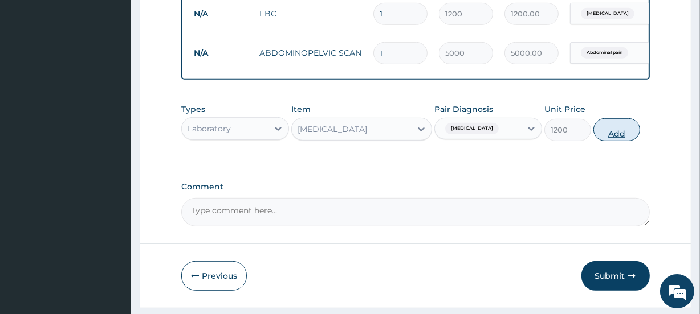
click at [614, 141] on button "Add" at bounding box center [616, 129] width 47 height 23
type input "0"
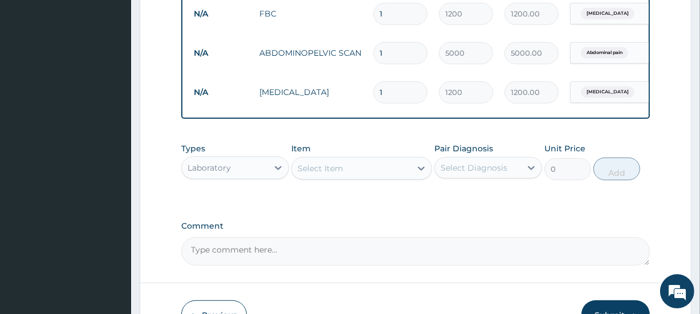
click at [218, 174] on div "Laboratory" at bounding box center [208, 167] width 43 height 11
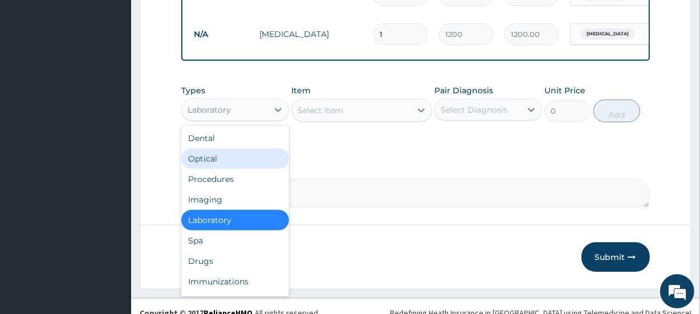
scroll to position [628, 0]
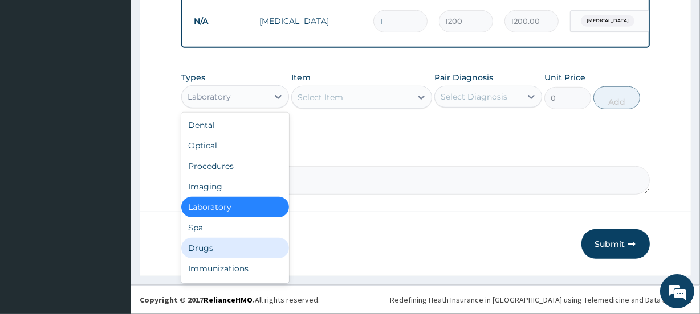
click at [211, 246] on div "Drugs" at bounding box center [235, 248] width 108 height 21
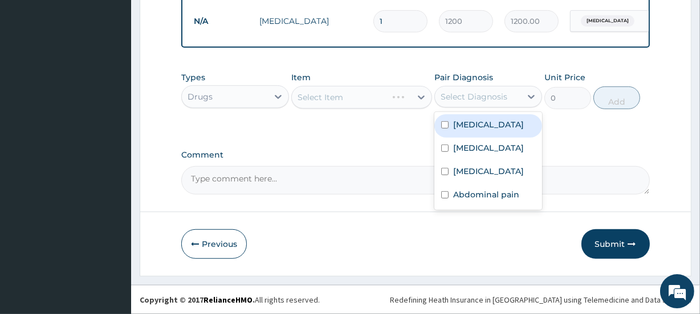
click at [469, 96] on div "Select Diagnosis" at bounding box center [473, 96] width 67 height 11
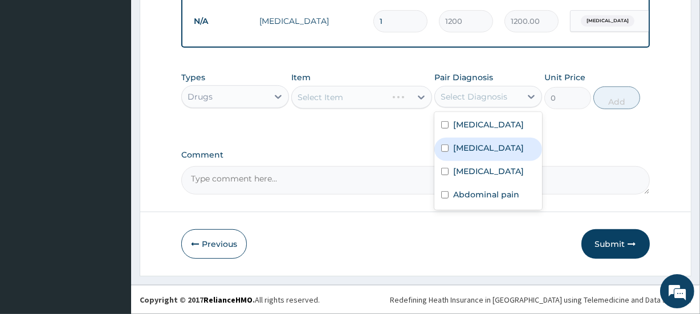
click at [467, 150] on label "Malaria" at bounding box center [488, 147] width 71 height 11
checkbox input "true"
click at [326, 95] on div "Select Item" at bounding box center [320, 97] width 46 height 11
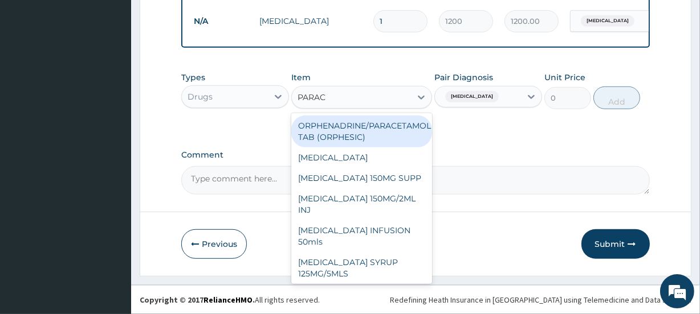
type input "PARACE"
click at [334, 127] on div "ORPHENADRINE/PARACETAMOL TAB (ORPHESIC)" at bounding box center [361, 132] width 140 height 32
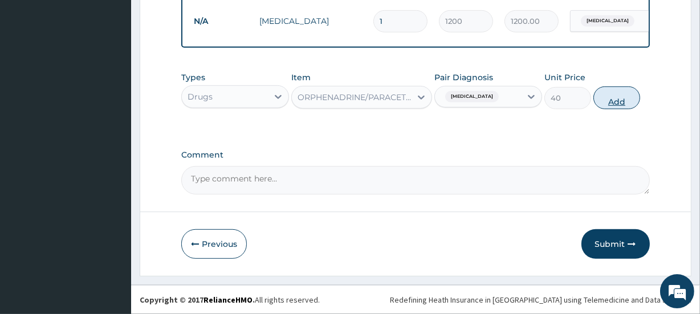
click at [618, 101] on button "Add" at bounding box center [616, 98] width 47 height 23
type input "0"
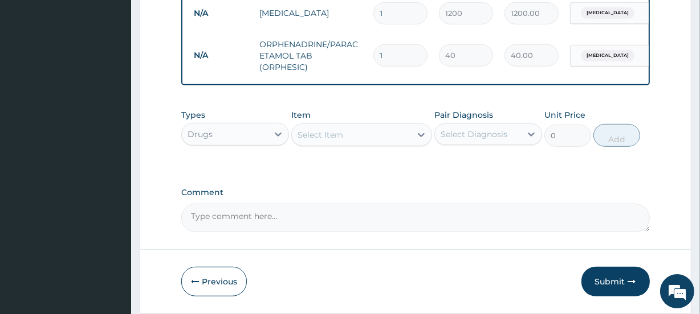
click at [398, 57] on input "1" at bounding box center [400, 55] width 54 height 22
type input "2"
type input "80.00"
type input "3"
type input "120.00"
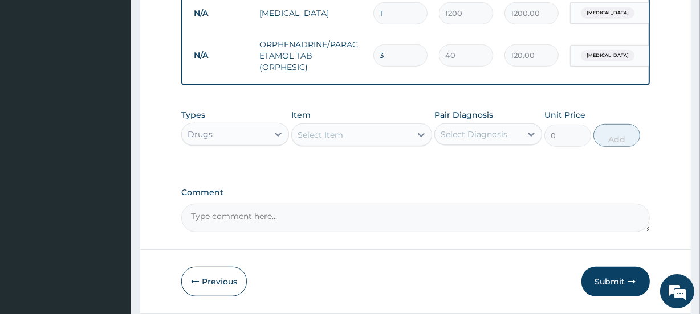
type input "4"
type input "160.00"
type input "5"
type input "200.00"
type input "6"
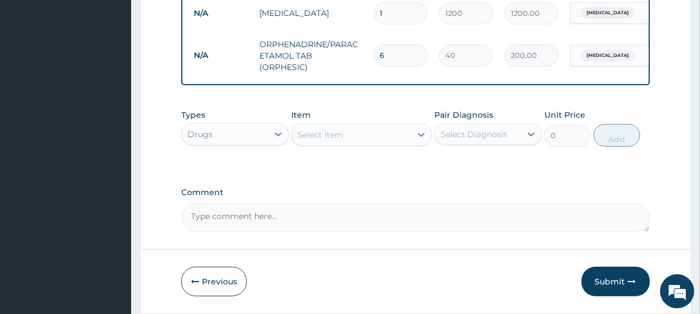
type input "240.00"
type input "7"
type input "280.00"
type input "8"
type input "320.00"
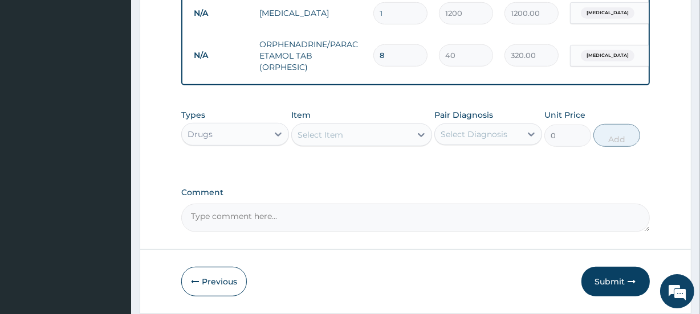
type input "9"
type input "360.00"
type input "10"
type input "400.00"
type input "11"
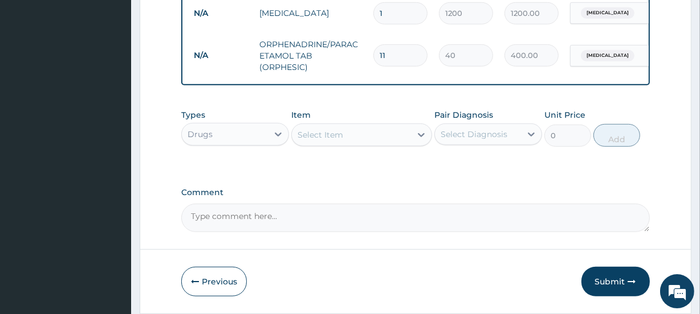
type input "440.00"
type input "12"
type input "480.00"
type input "13"
type input "520.00"
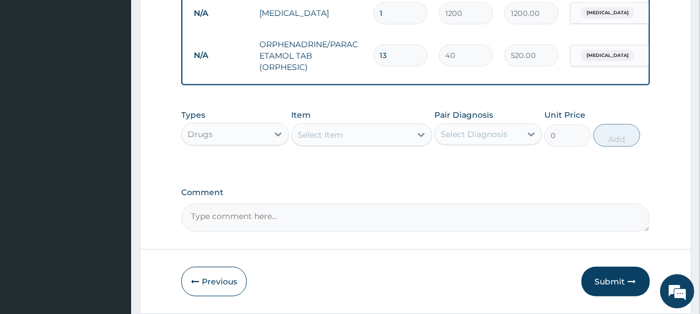
type input "14"
type input "560.00"
type input "15"
type input "600.00"
type input "16"
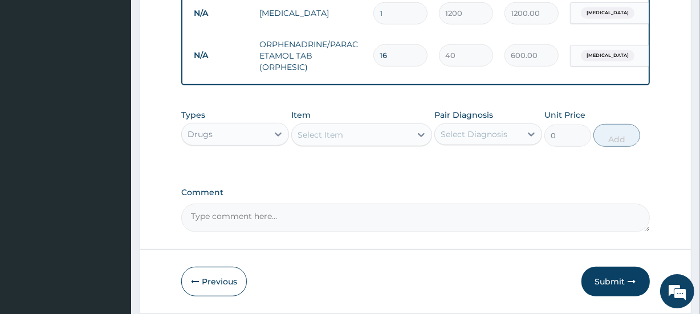
type input "640.00"
type input "17"
type input "680.00"
type input "18"
type input "720.00"
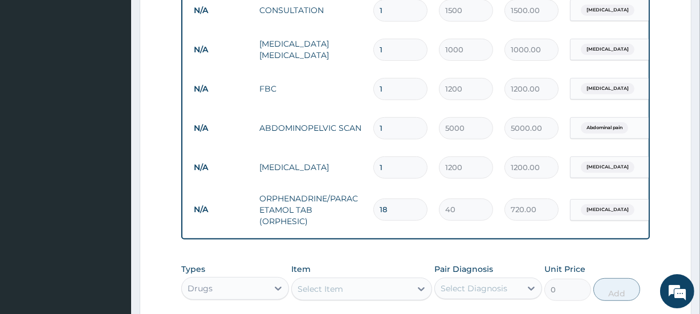
scroll to position [674, 0]
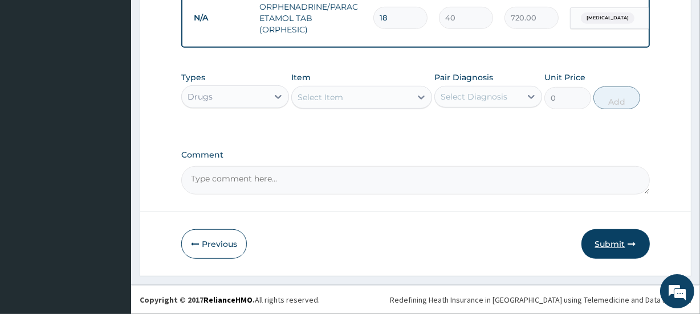
click at [612, 242] on button "Submit" at bounding box center [615, 245] width 68 height 30
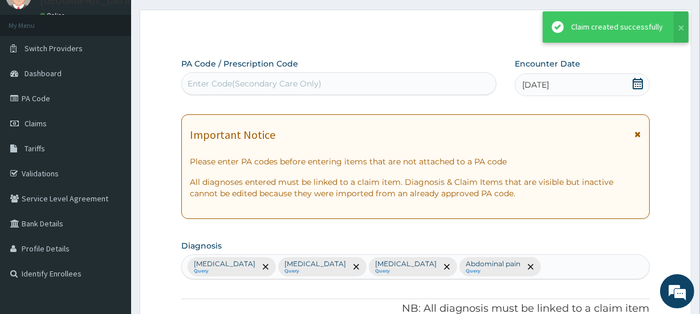
scroll to position [664, 0]
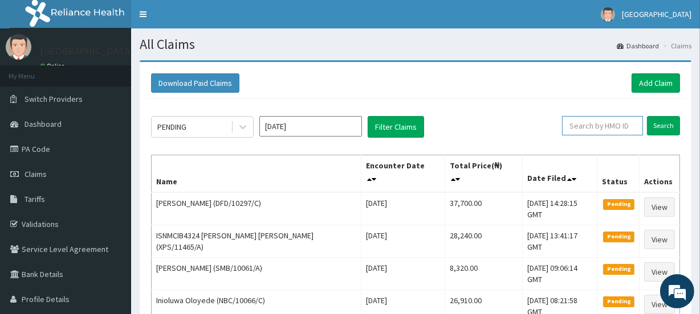
click at [606, 124] on input "text" at bounding box center [602, 125] width 81 height 19
type input "FET/10100/D"
click at [664, 125] on input "Search" at bounding box center [663, 125] width 33 height 19
